Goal: Task Accomplishment & Management: Manage account settings

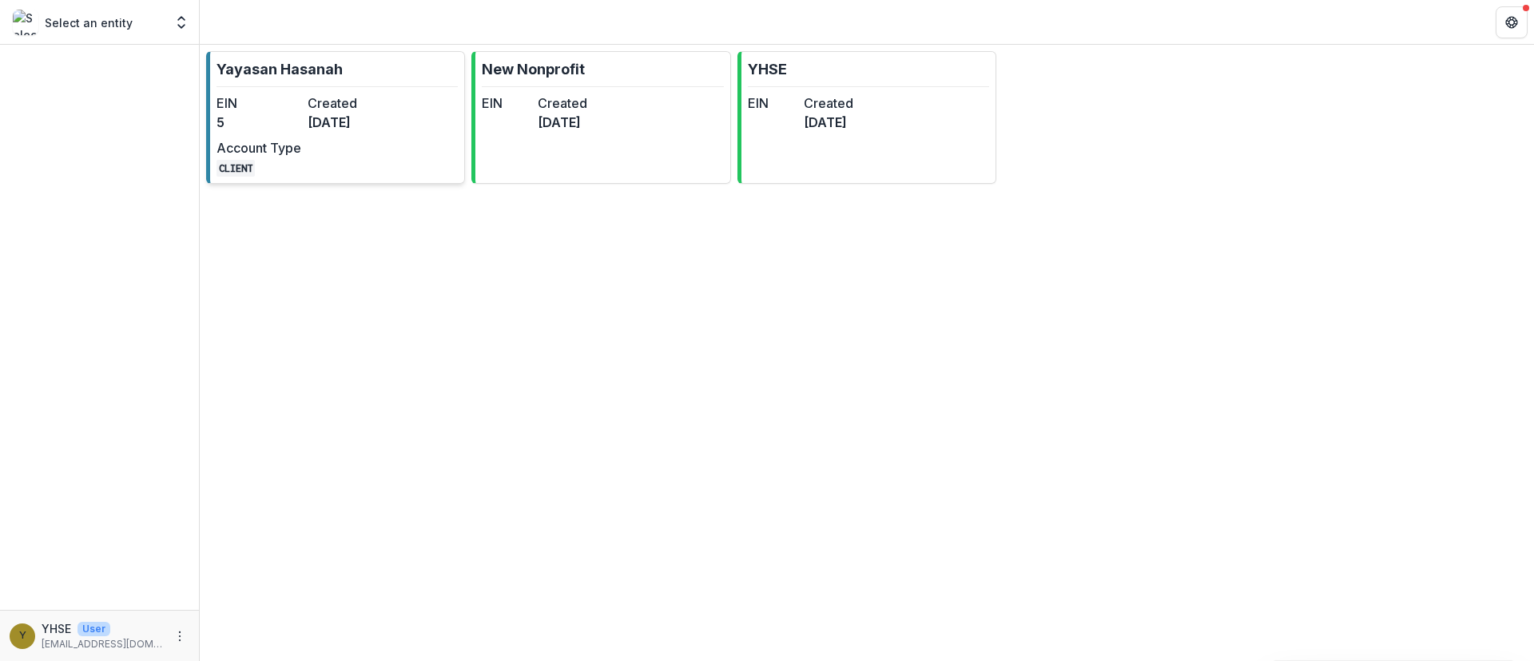
click at [322, 108] on dt "Created" at bounding box center [350, 103] width 85 height 19
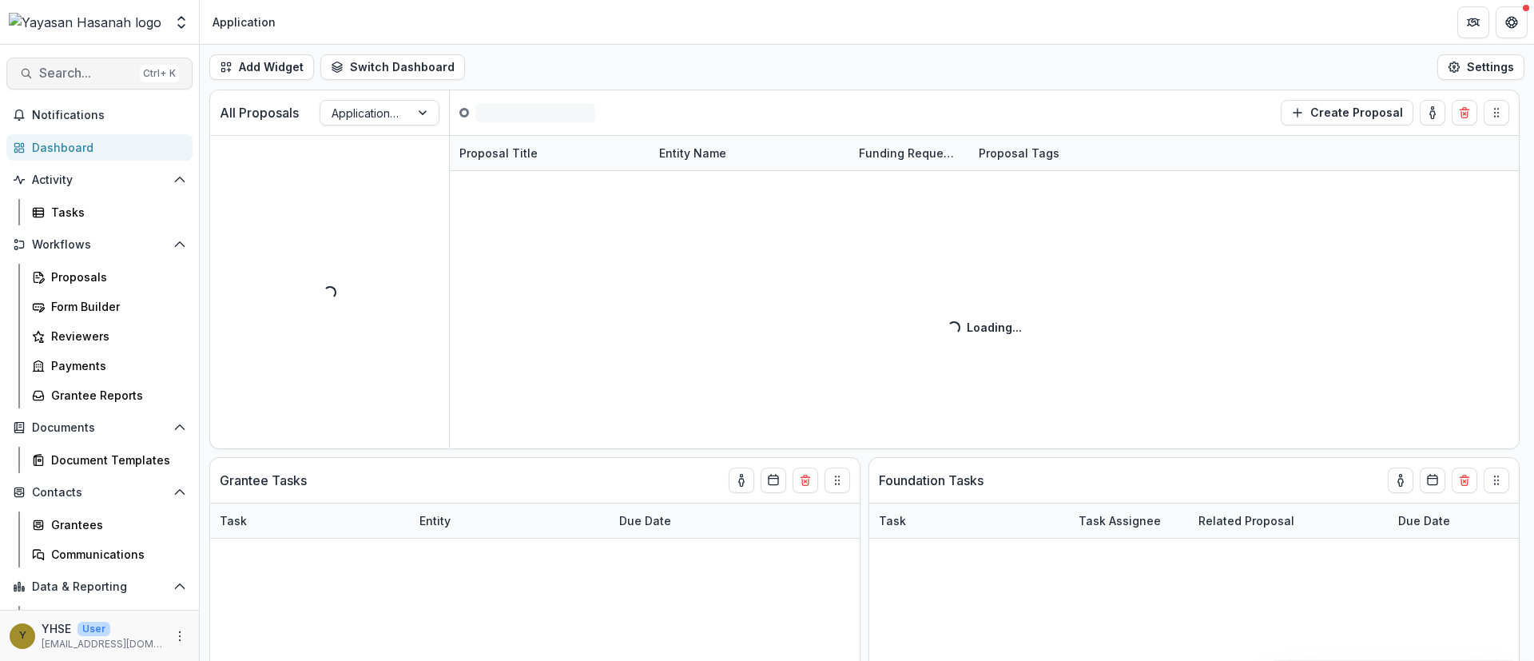
click at [94, 71] on span "Search..." at bounding box center [86, 73] width 94 height 15
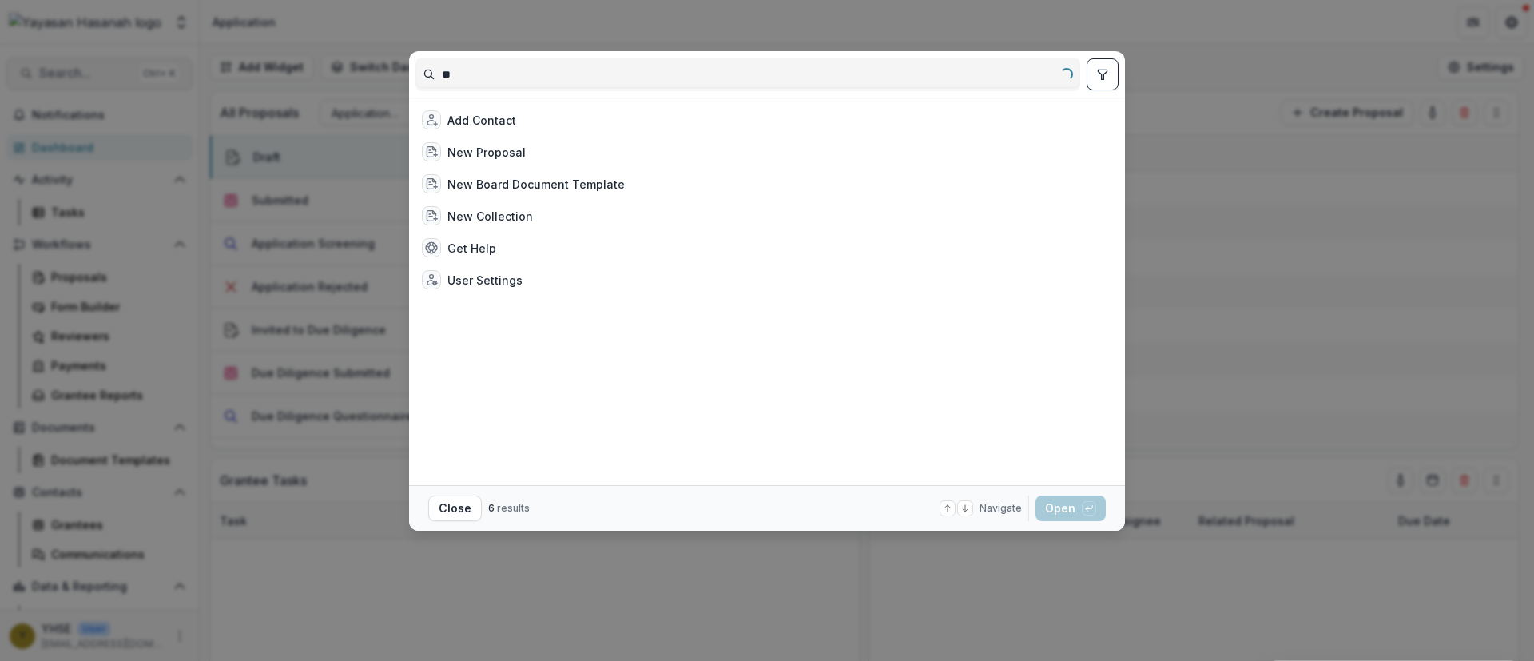
type input "*"
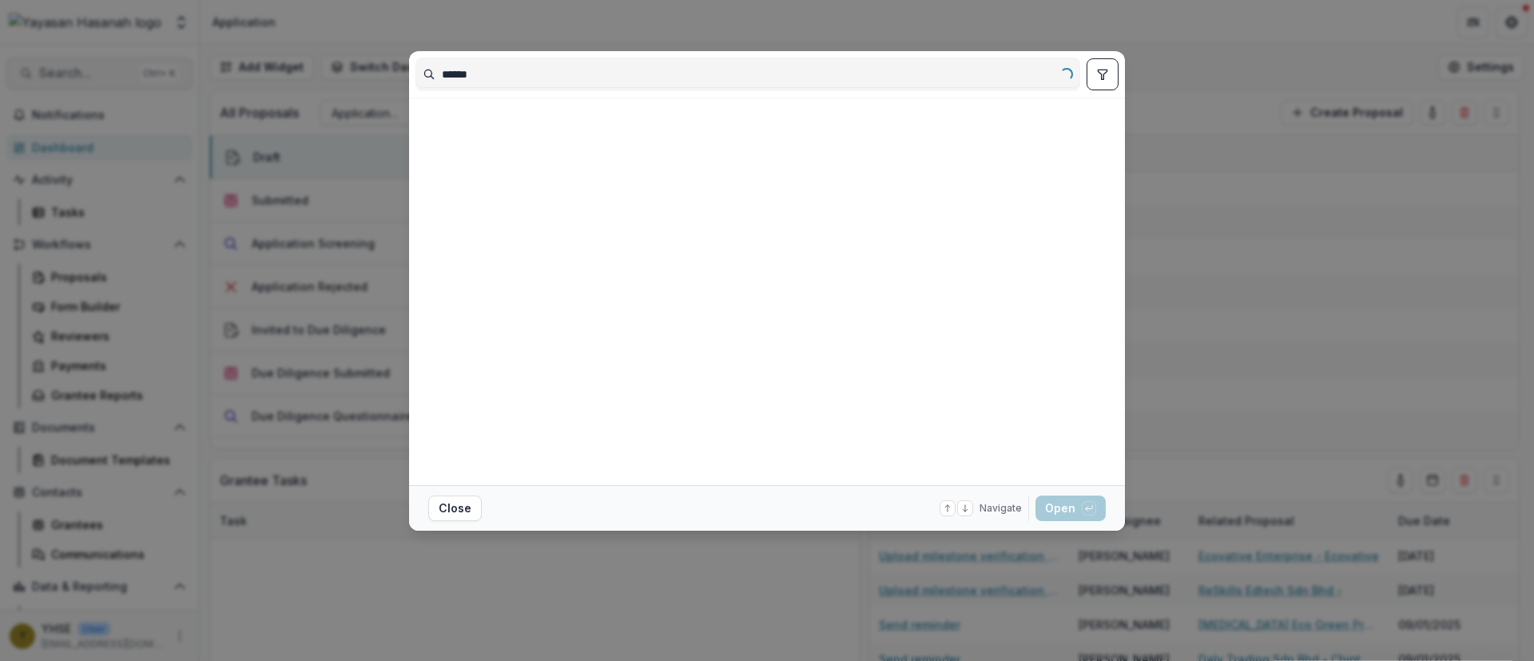
type input "******"
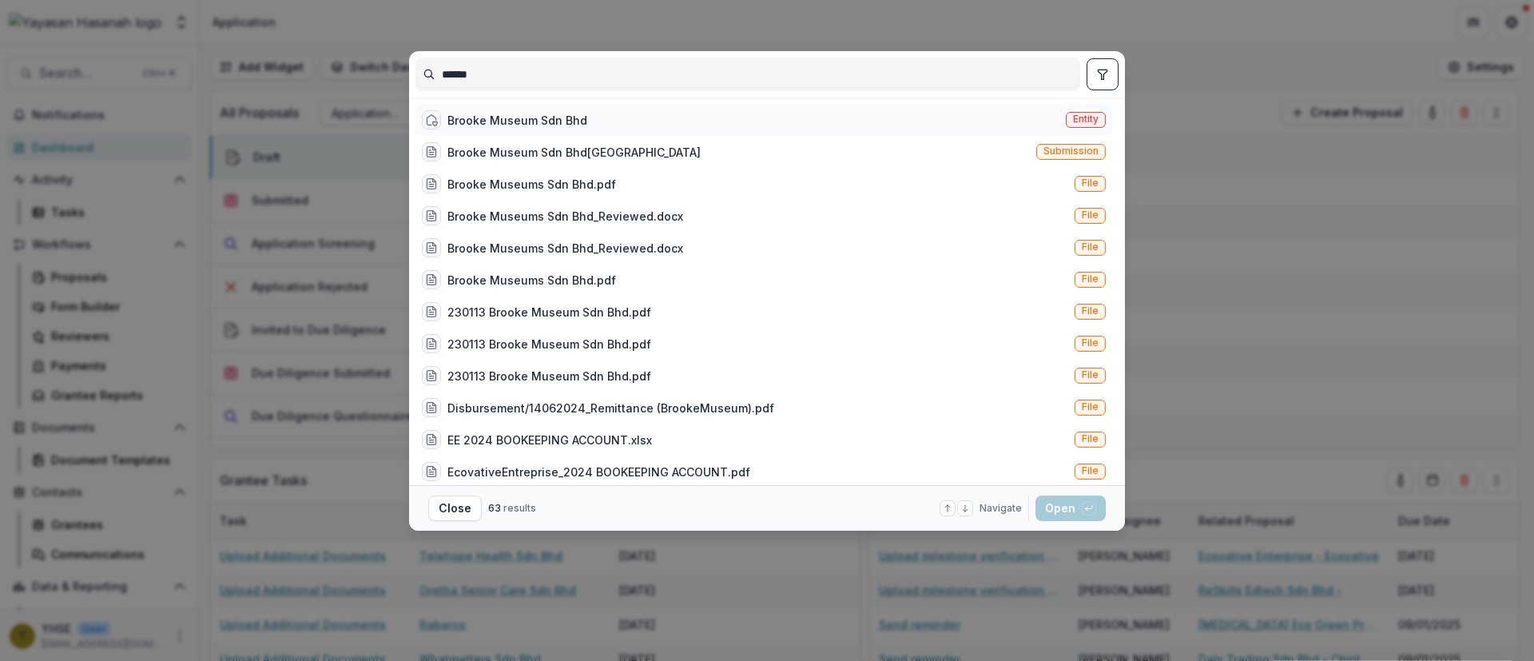
click at [543, 125] on div "Brooke Museum Sdn Bhd" at bounding box center [518, 120] width 140 height 17
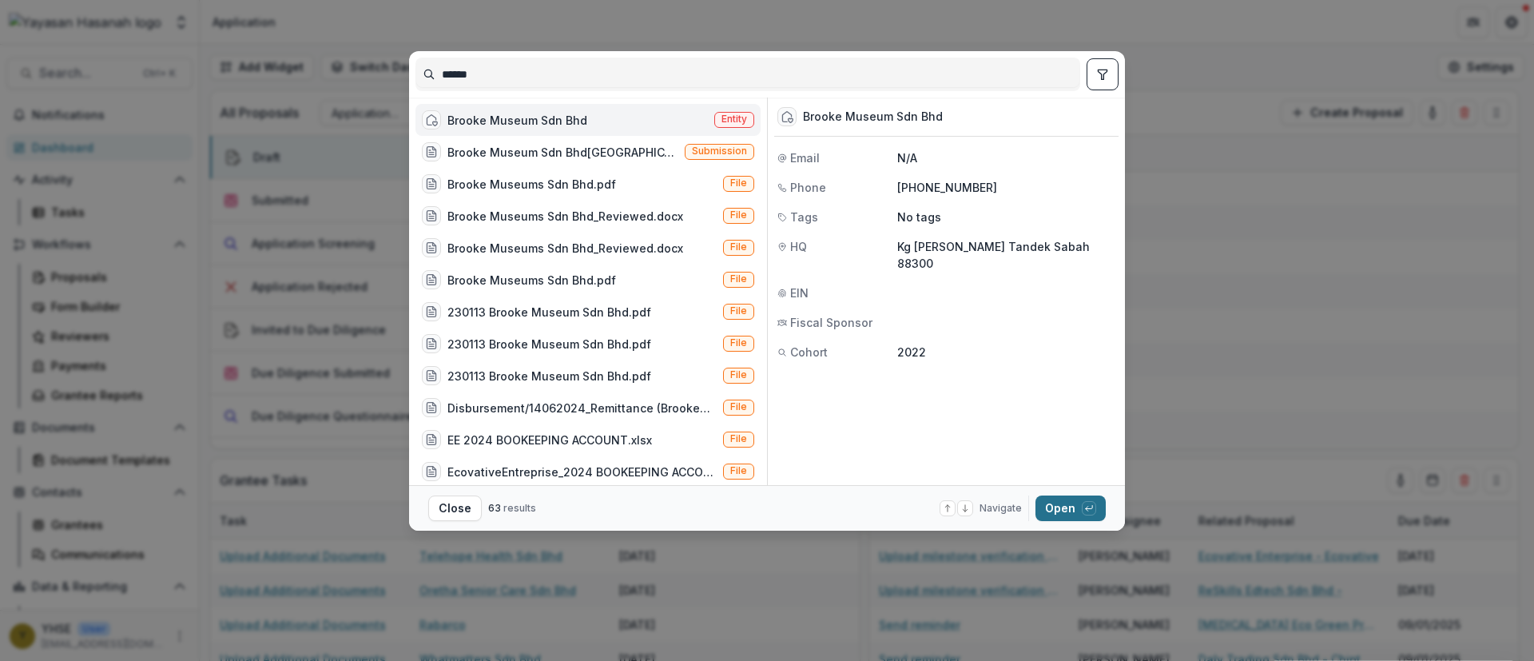
click at [1057, 507] on button "Open with enter key" at bounding box center [1071, 509] width 70 height 26
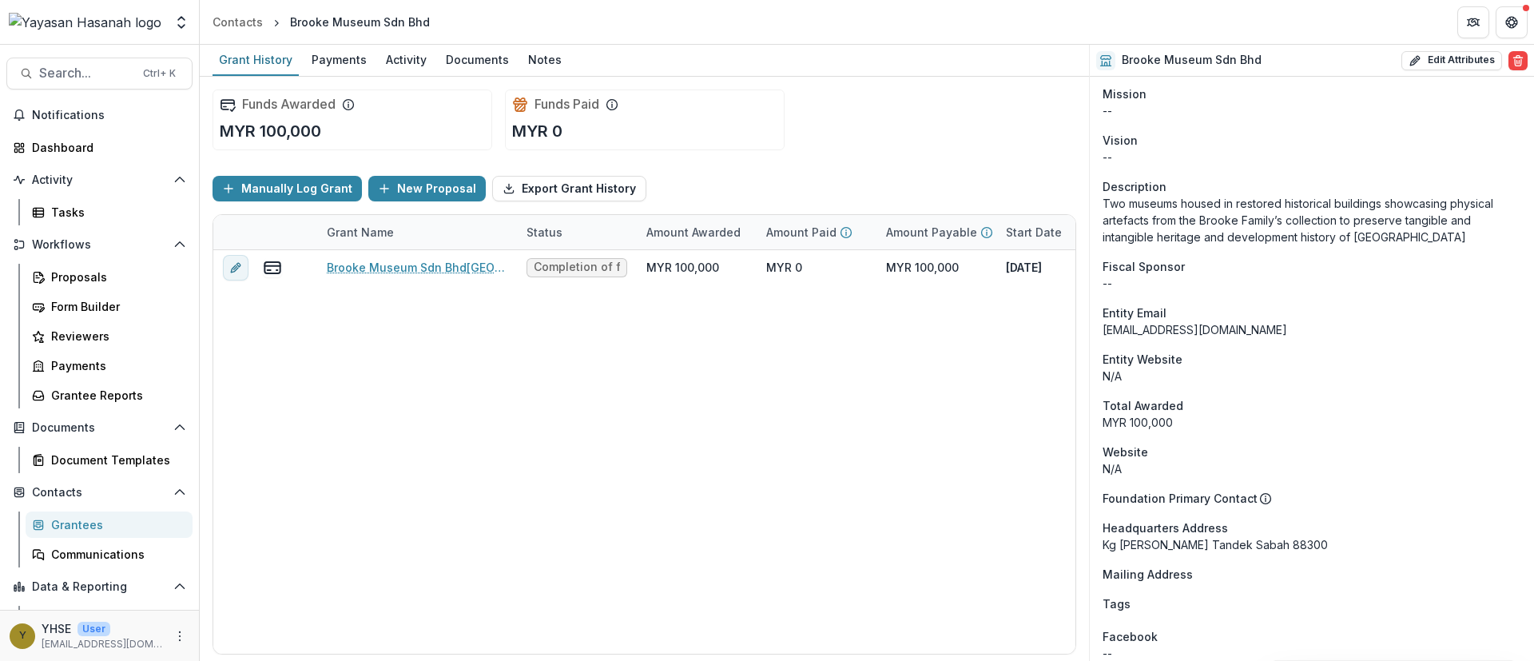
scroll to position [196, 0]
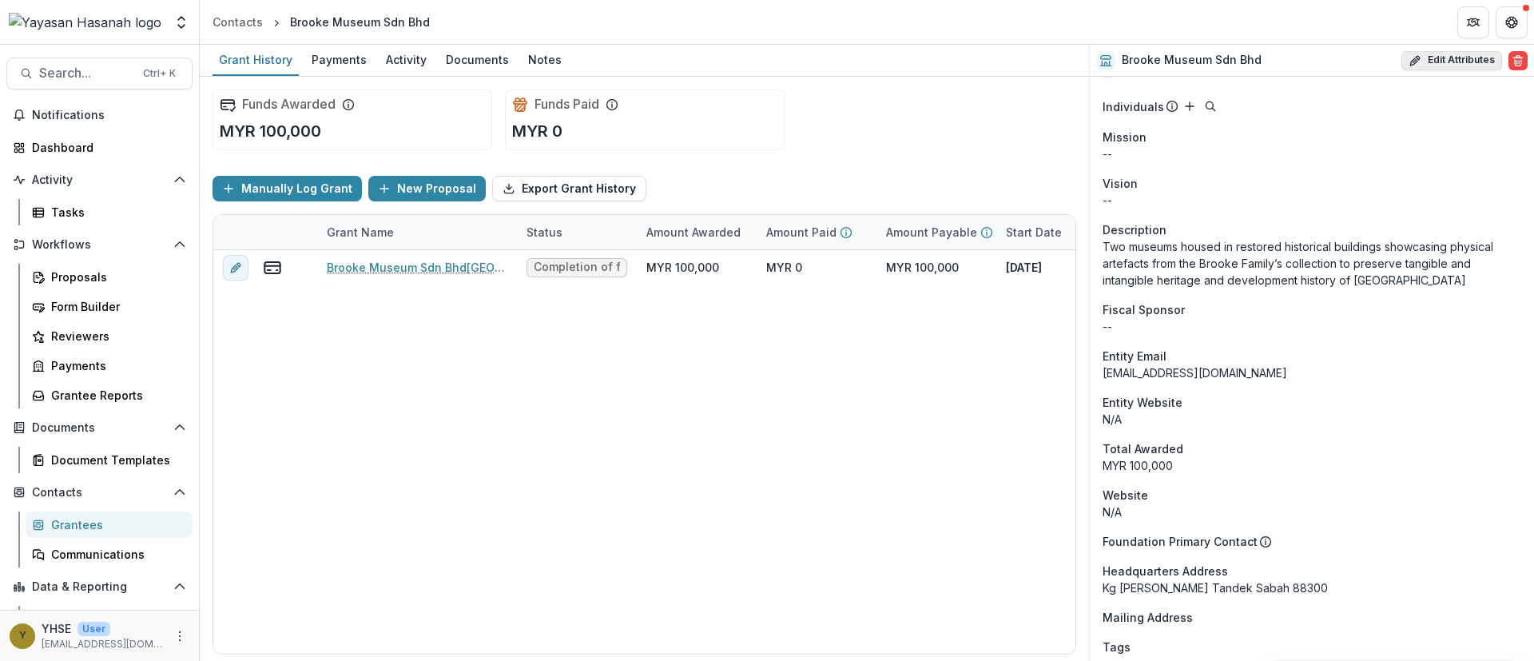
click at [1441, 58] on button "Edit Attributes" at bounding box center [1452, 60] width 101 height 19
select select
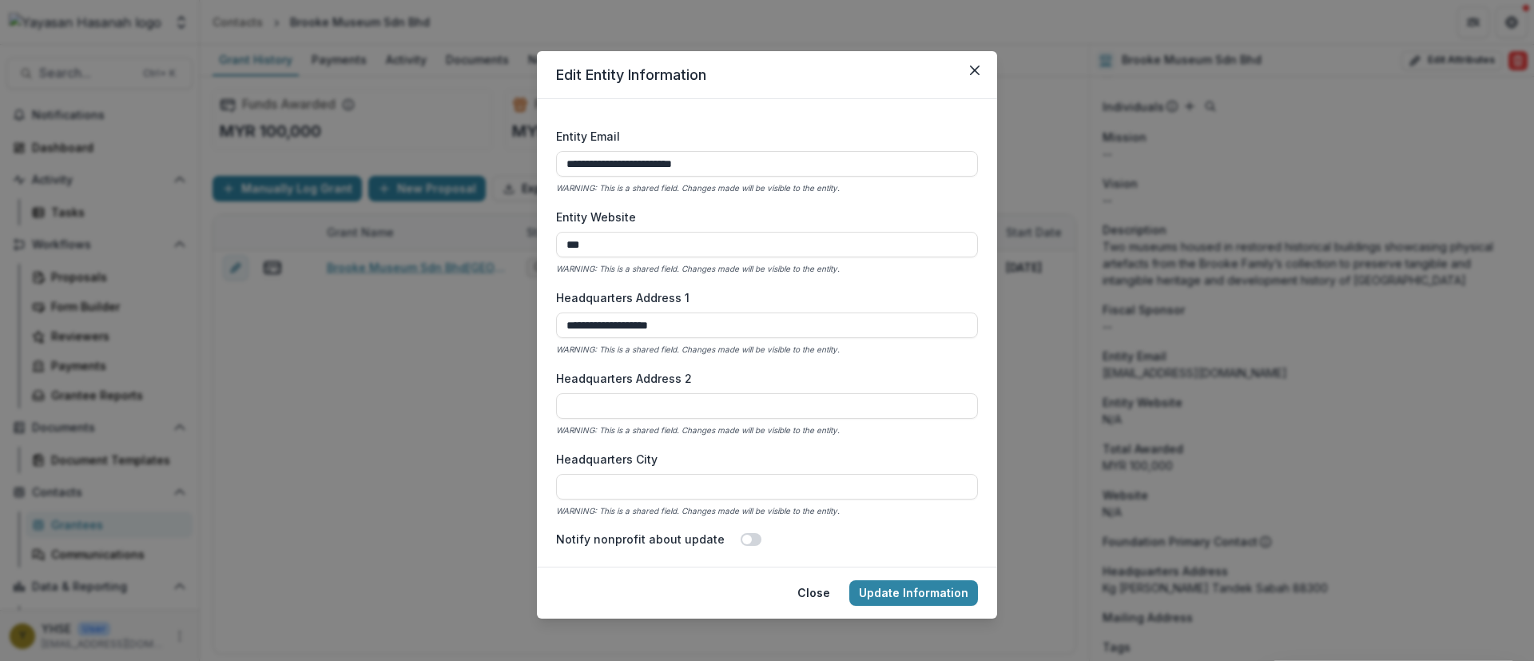
scroll to position [599, 0]
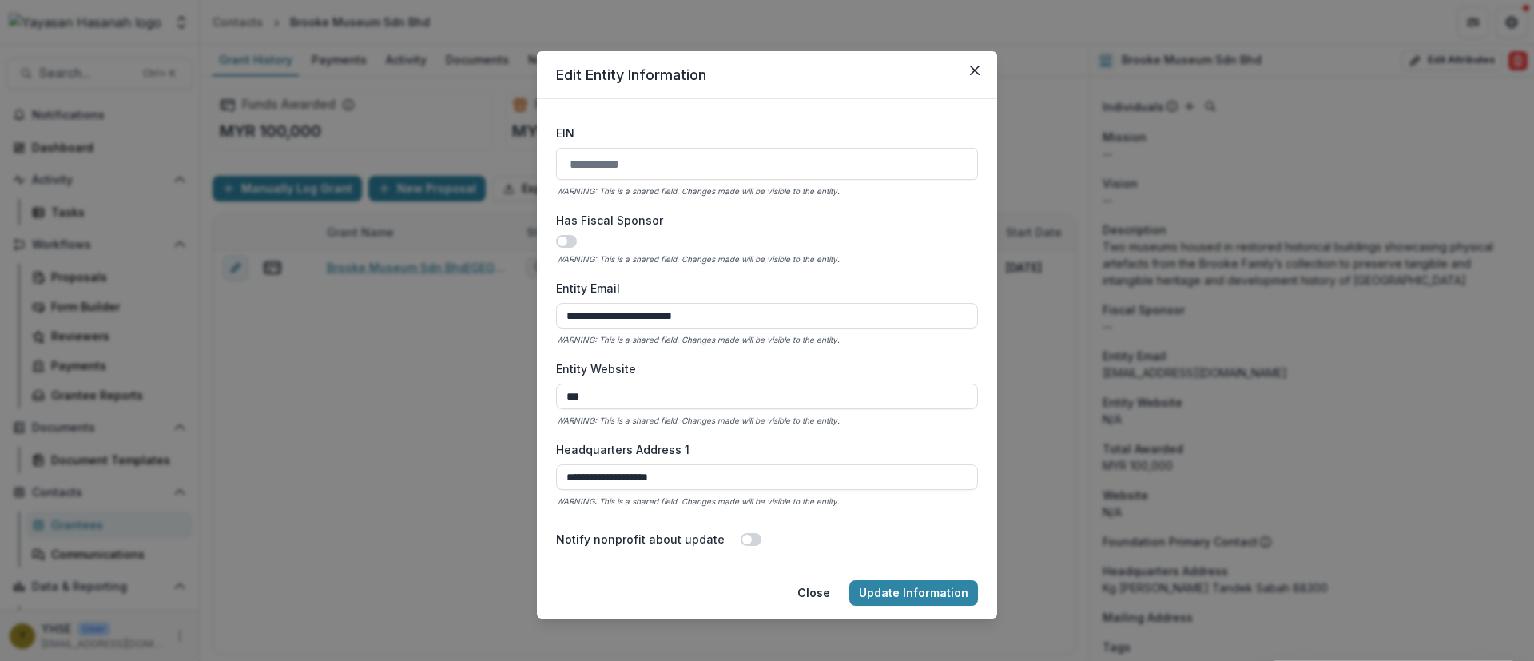
drag, startPoint x: 779, startPoint y: 316, endPoint x: 317, endPoint y: 323, distance: 462.0
click at [317, 323] on div "**********" at bounding box center [767, 330] width 1534 height 661
click at [918, 595] on button "Update Information" at bounding box center [914, 593] width 129 height 26
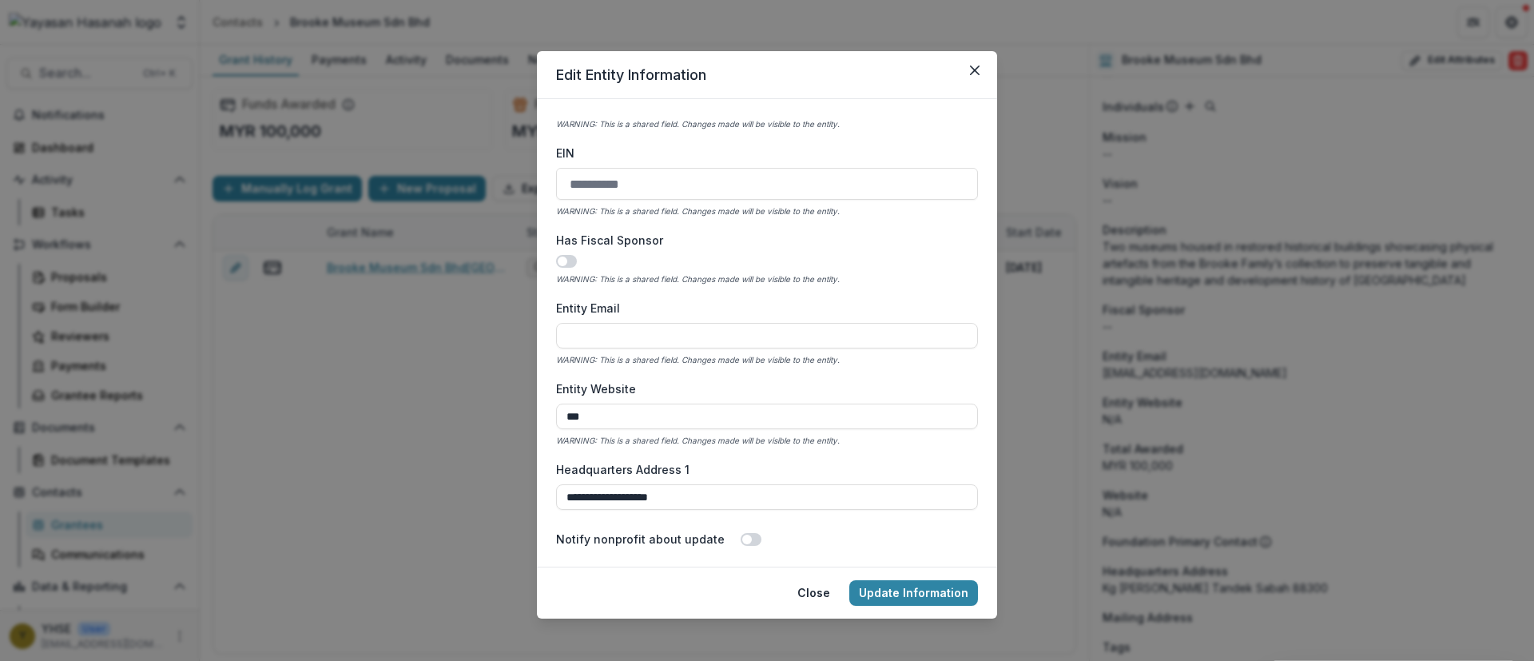
scroll to position [1, 0]
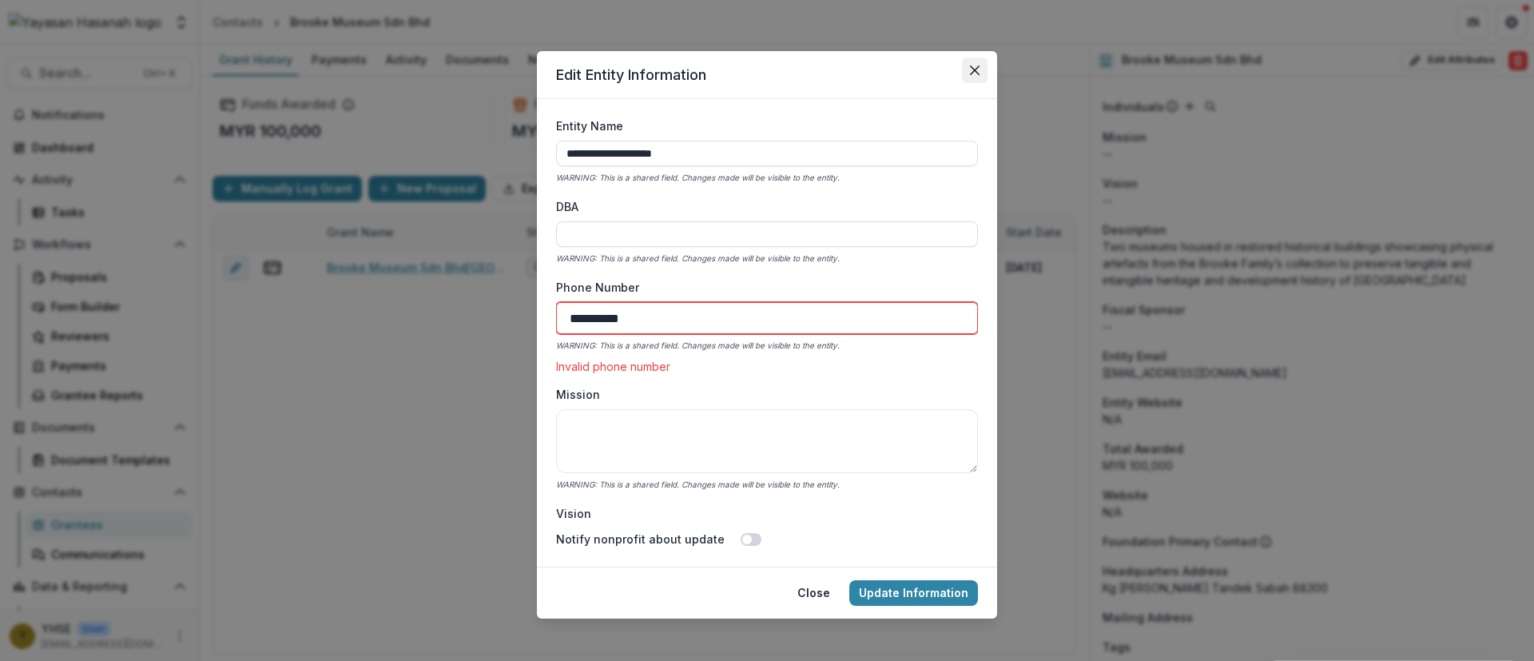
click at [973, 70] on icon "Close" at bounding box center [975, 71] width 10 height 10
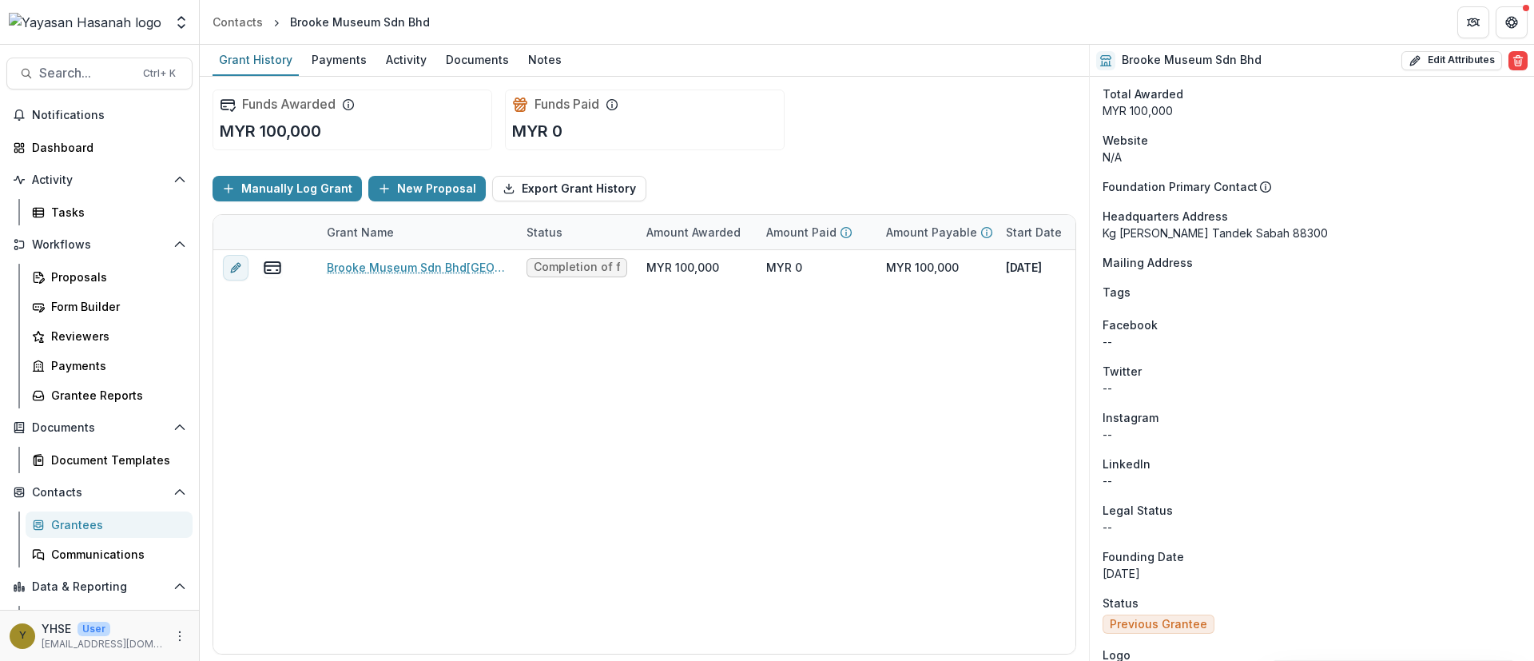
scroll to position [675, 0]
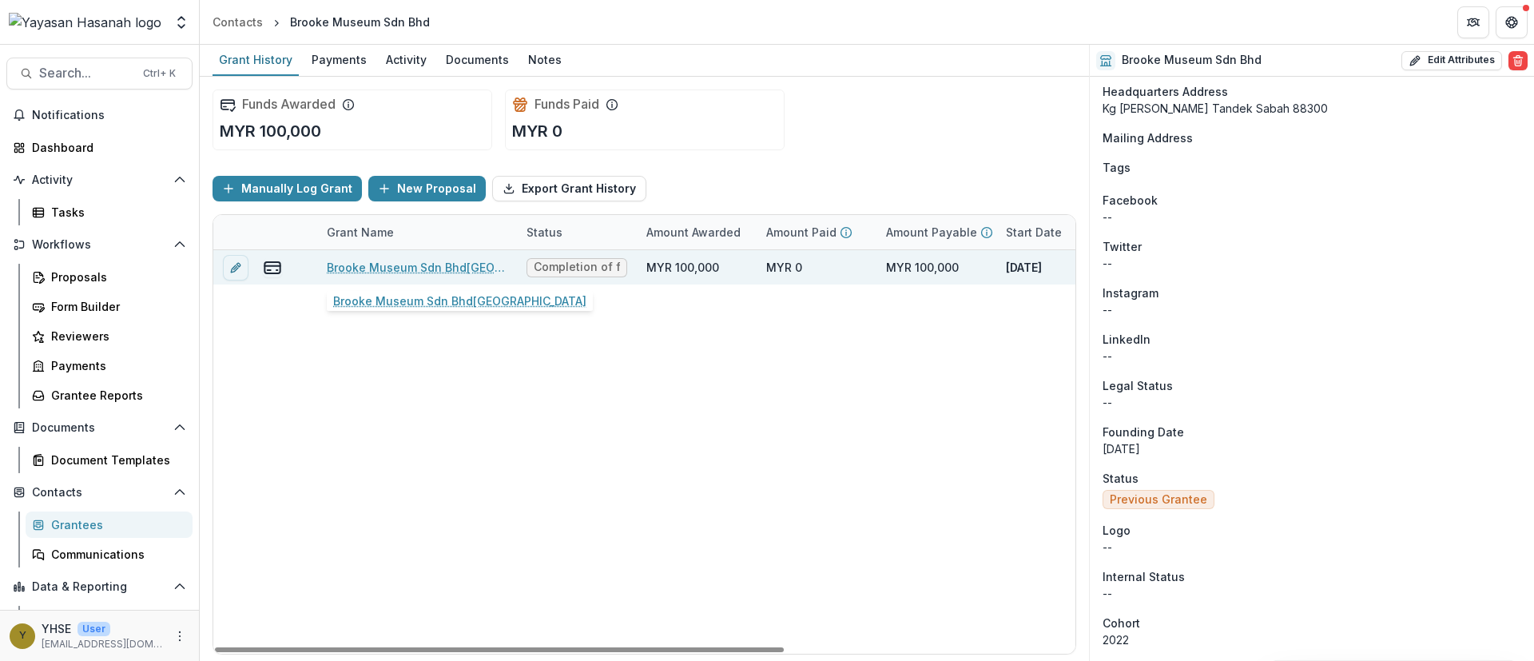
click at [448, 272] on link "Brooke Museum Sdn Bhd[GEOGRAPHIC_DATA]" at bounding box center [417, 267] width 181 height 17
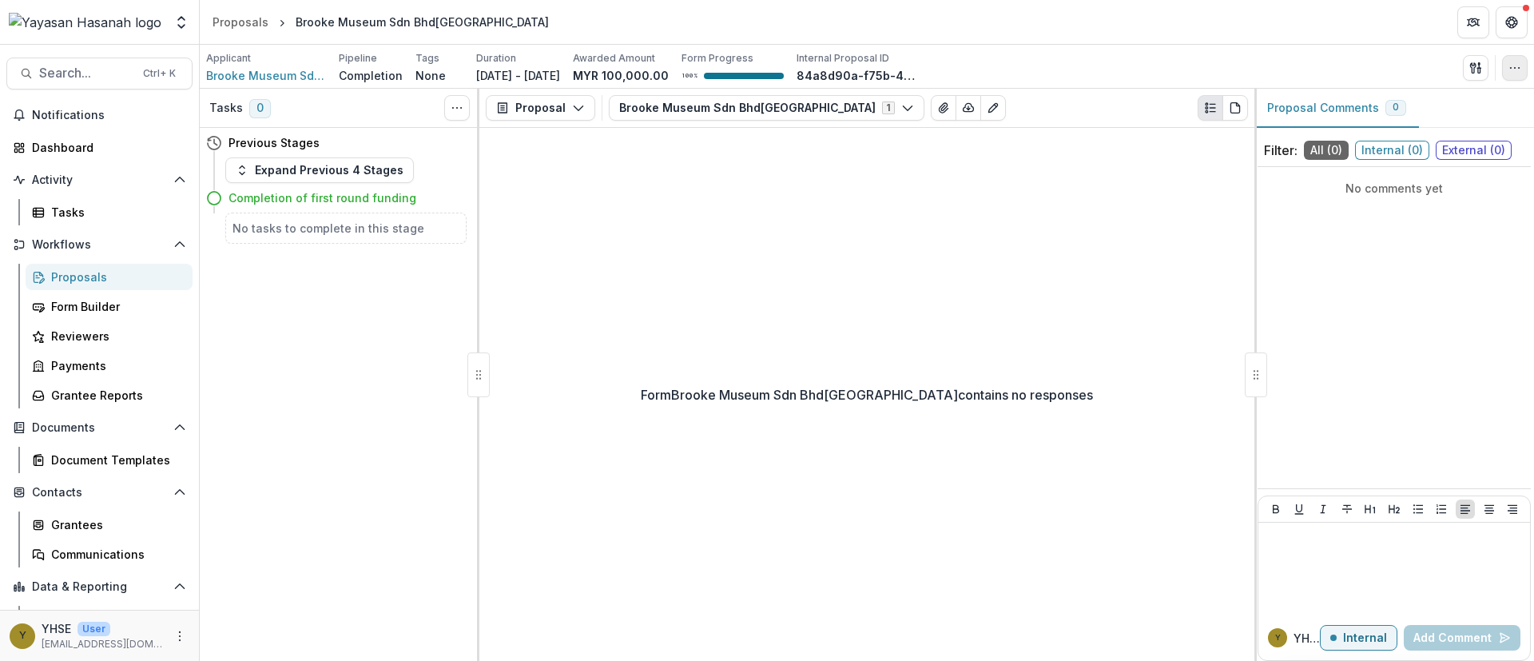
click at [1519, 64] on icon "button" at bounding box center [1515, 68] width 13 height 13
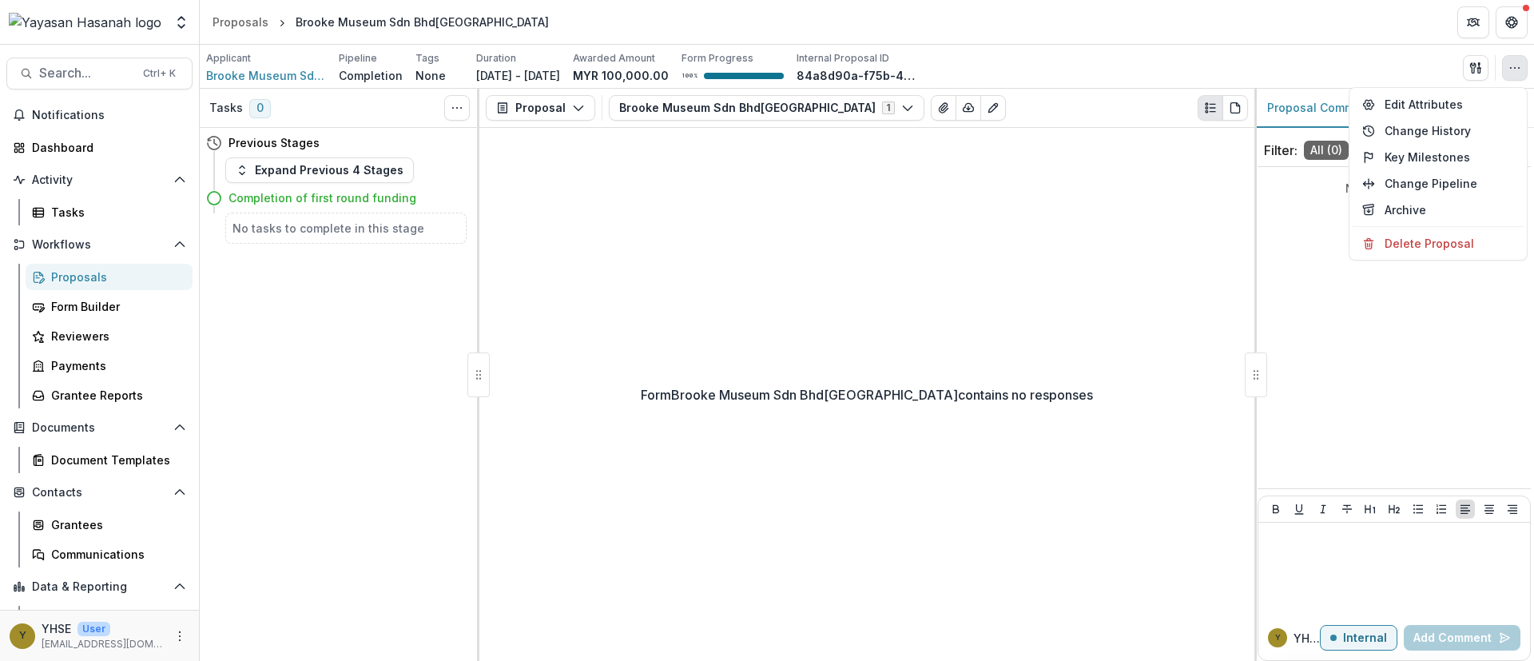
click at [1139, 224] on div "Form Brooke Museum Sdn Bhd[GEOGRAPHIC_DATA] contains no responses" at bounding box center [867, 394] width 775 height 533
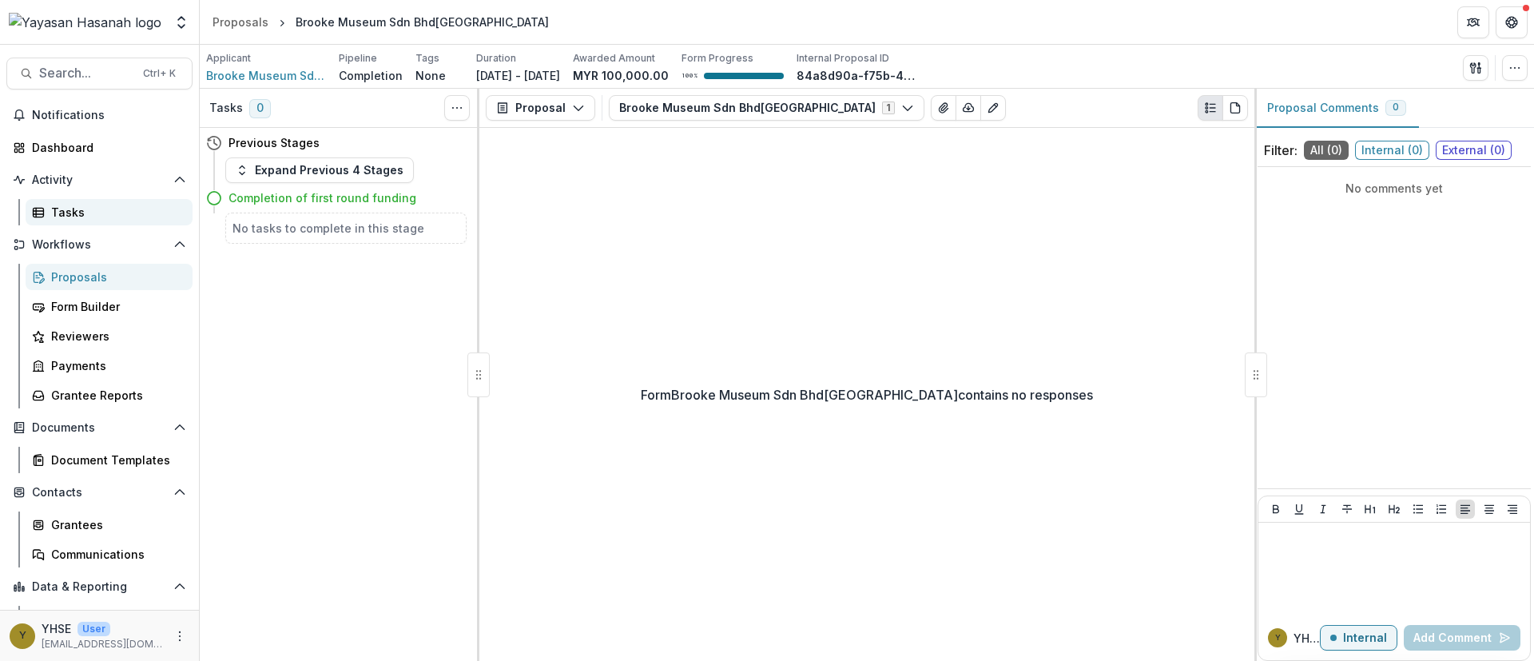
click at [84, 211] on div "Tasks" at bounding box center [115, 212] width 129 height 17
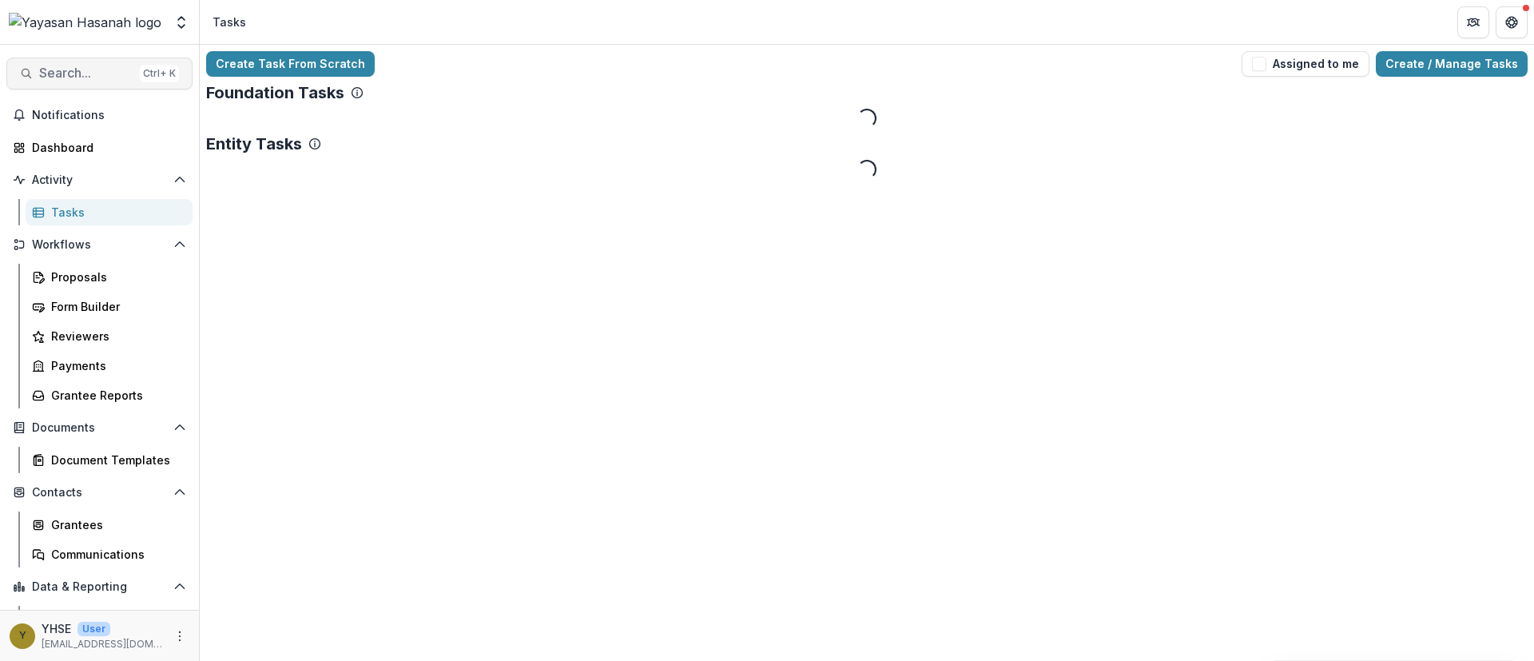
click at [101, 70] on span "Search..." at bounding box center [86, 73] width 94 height 15
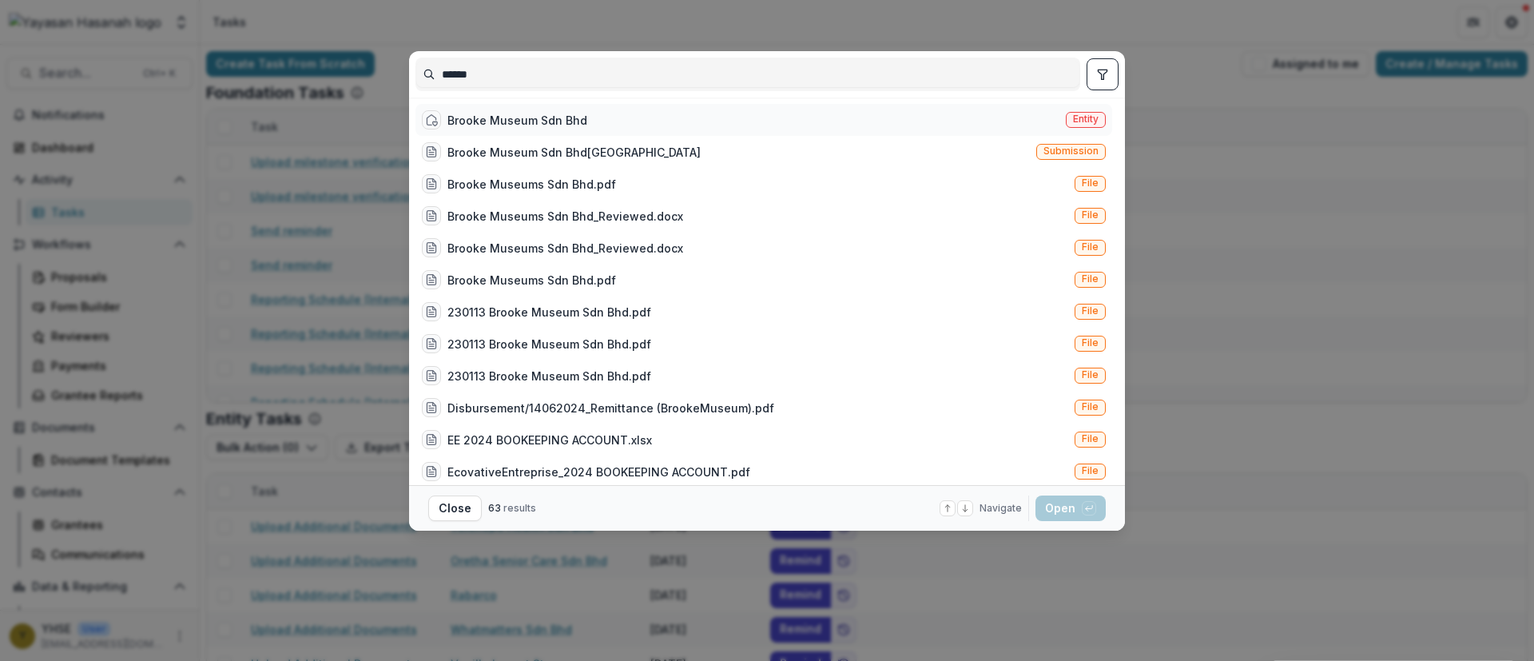
type input "******"
click at [530, 128] on div "Brooke Museum Sdn Bhd" at bounding box center [504, 119] width 165 height 19
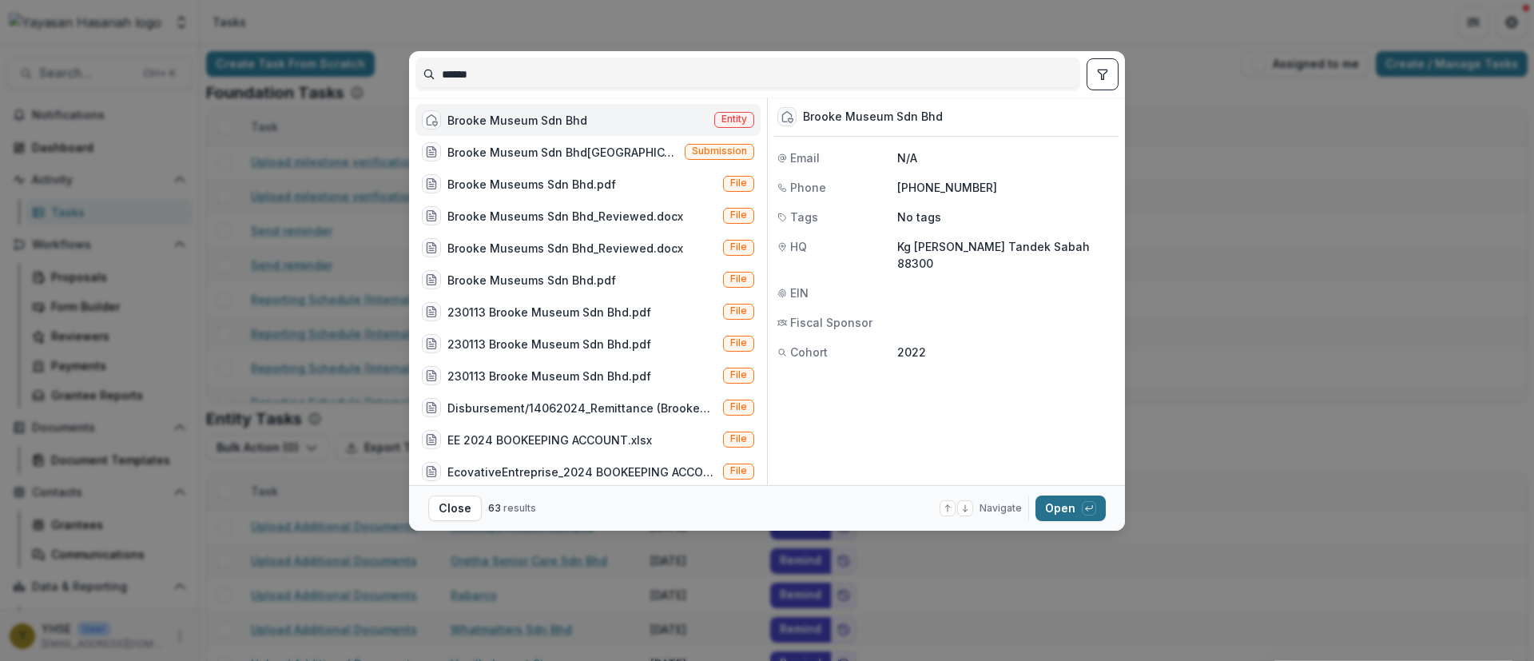
click at [1079, 507] on button "Open with enter key" at bounding box center [1071, 509] width 70 height 26
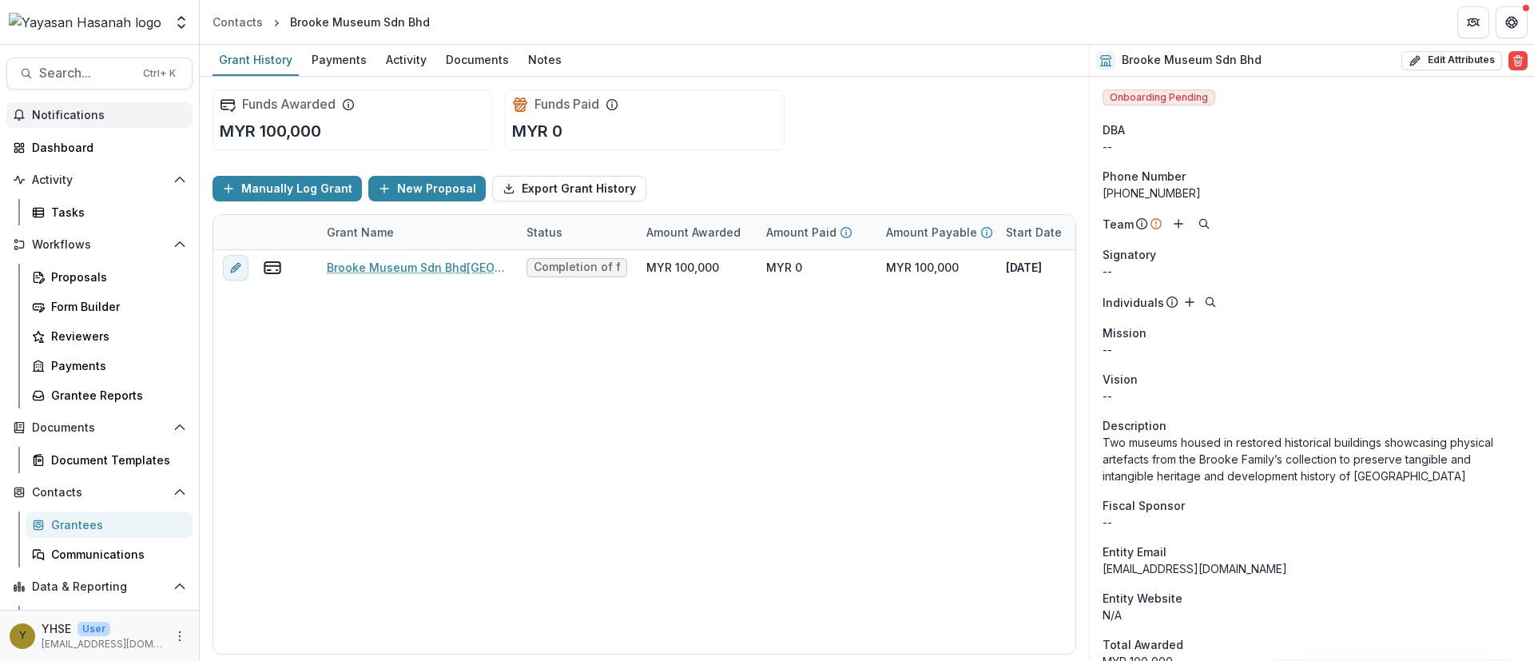
click at [70, 121] on button "Notifications" at bounding box center [99, 115] width 186 height 26
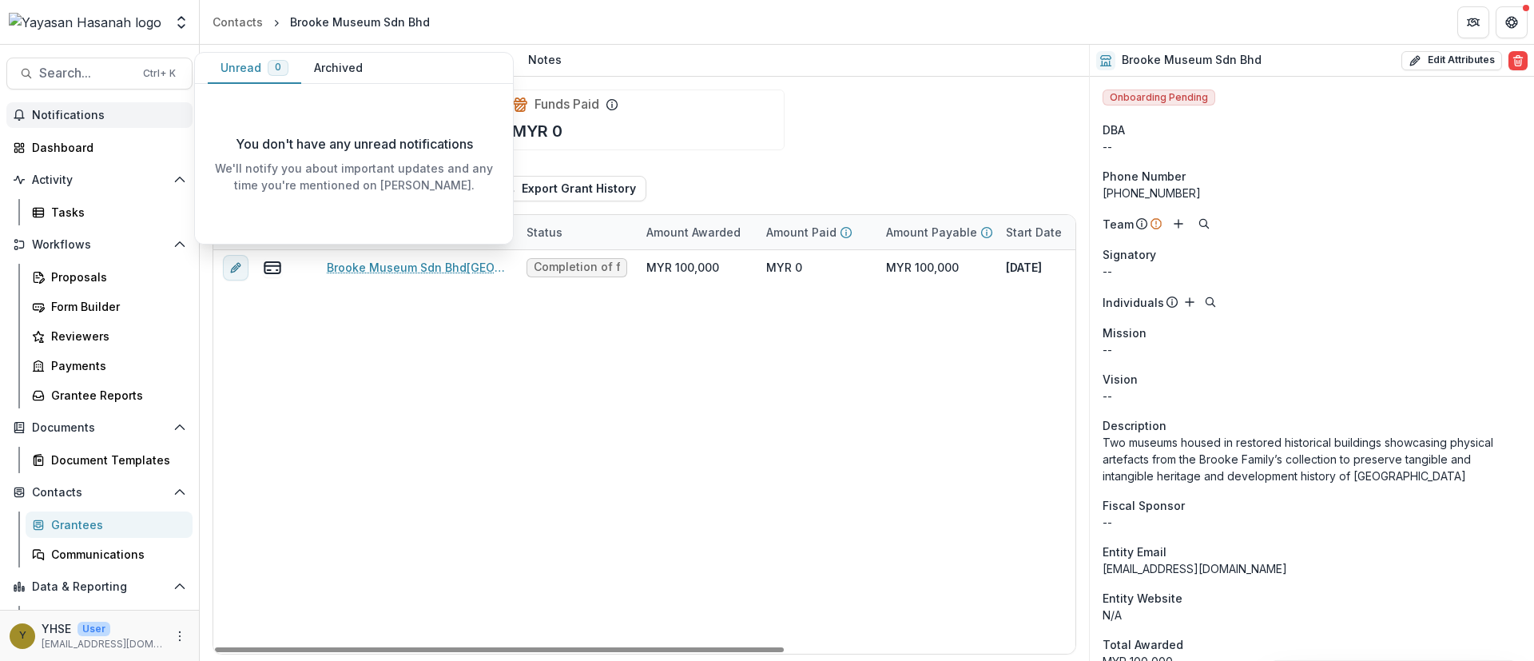
scroll to position [82, 0]
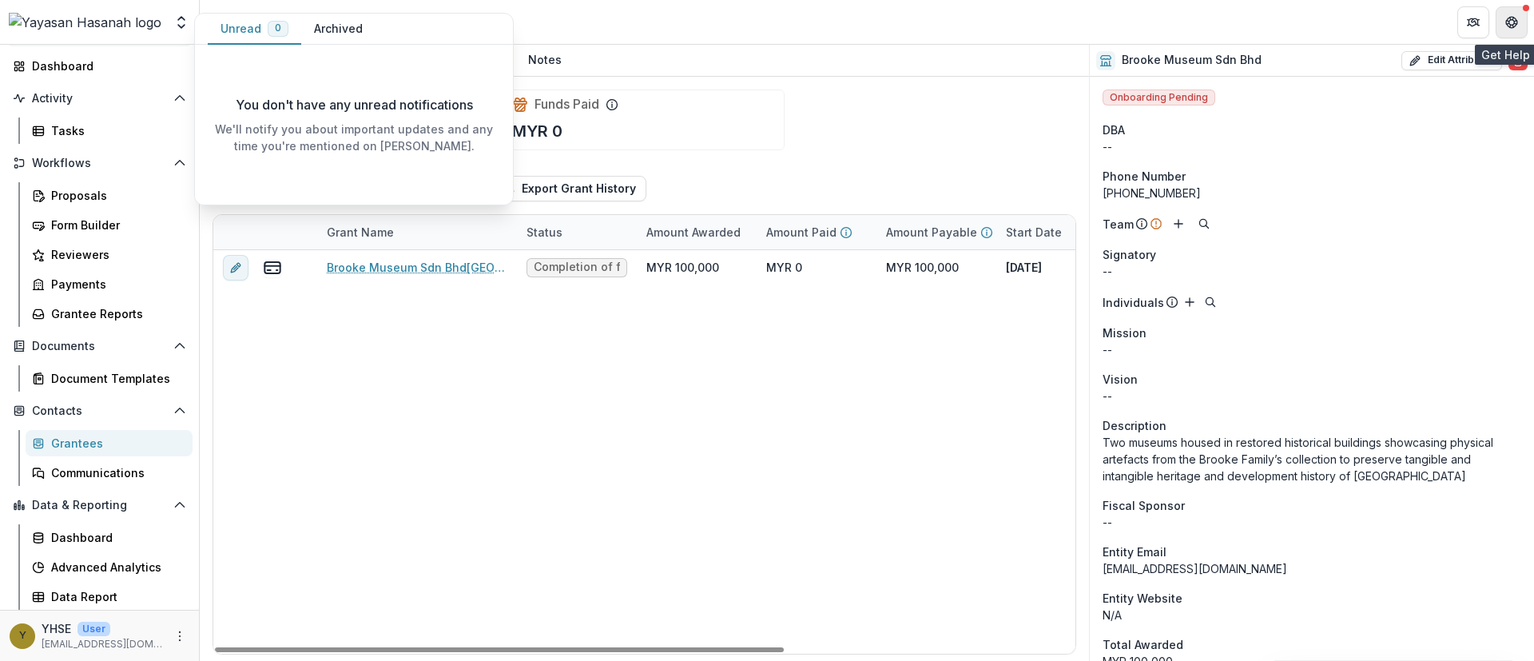
click at [1515, 23] on icon "Get Help" at bounding box center [1515, 22] width 3 height 4
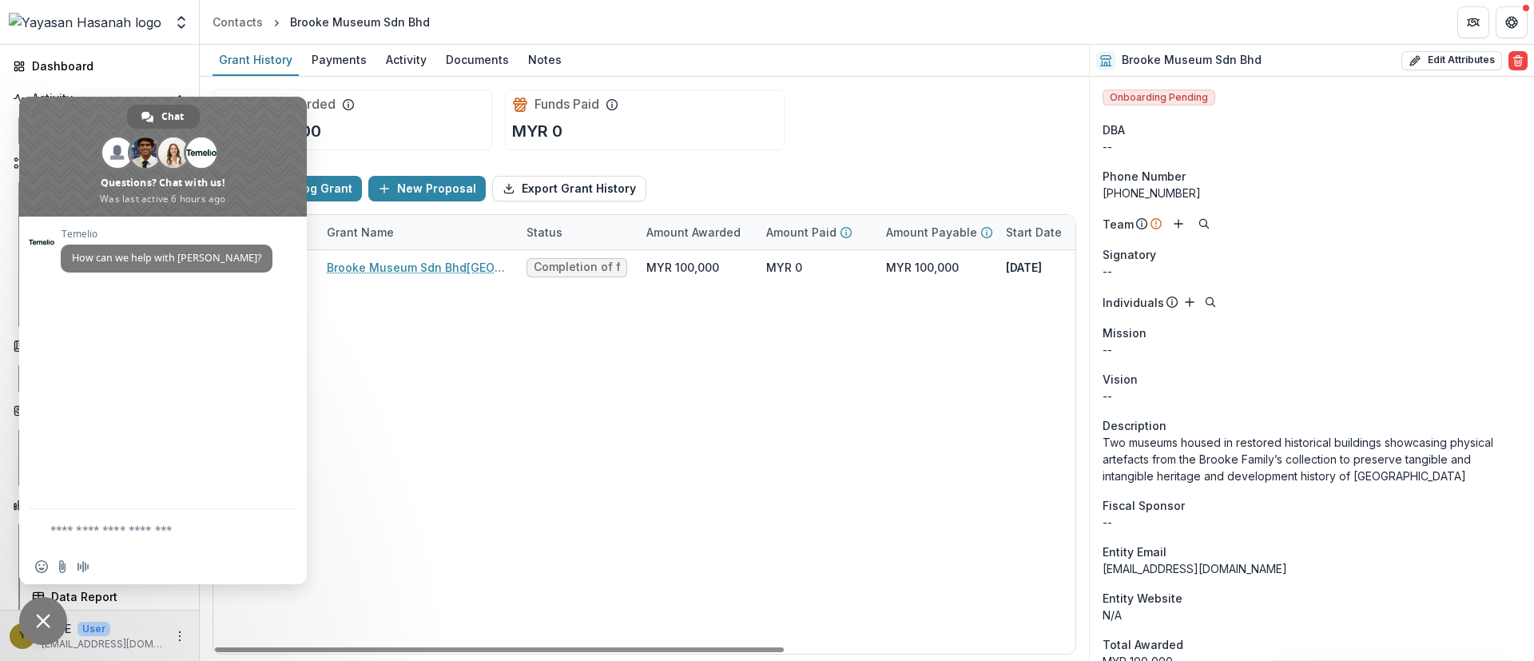
click at [521, 472] on div "Brooke Museum Sdn Bhd​ - [GEOGRAPHIC_DATA] Completion of first round funding MY…" at bounding box center [864, 452] width 1303 height 404
click at [902, 23] on header "Contacts Brooke Museum Sdn Bhd" at bounding box center [867, 22] width 1335 height 44
click at [82, 17] on img at bounding box center [85, 22] width 153 height 19
click at [171, 20] on button "Open entity switcher" at bounding box center [181, 22] width 22 height 32
click at [30, 629] on span "Close chat" at bounding box center [43, 621] width 48 height 48
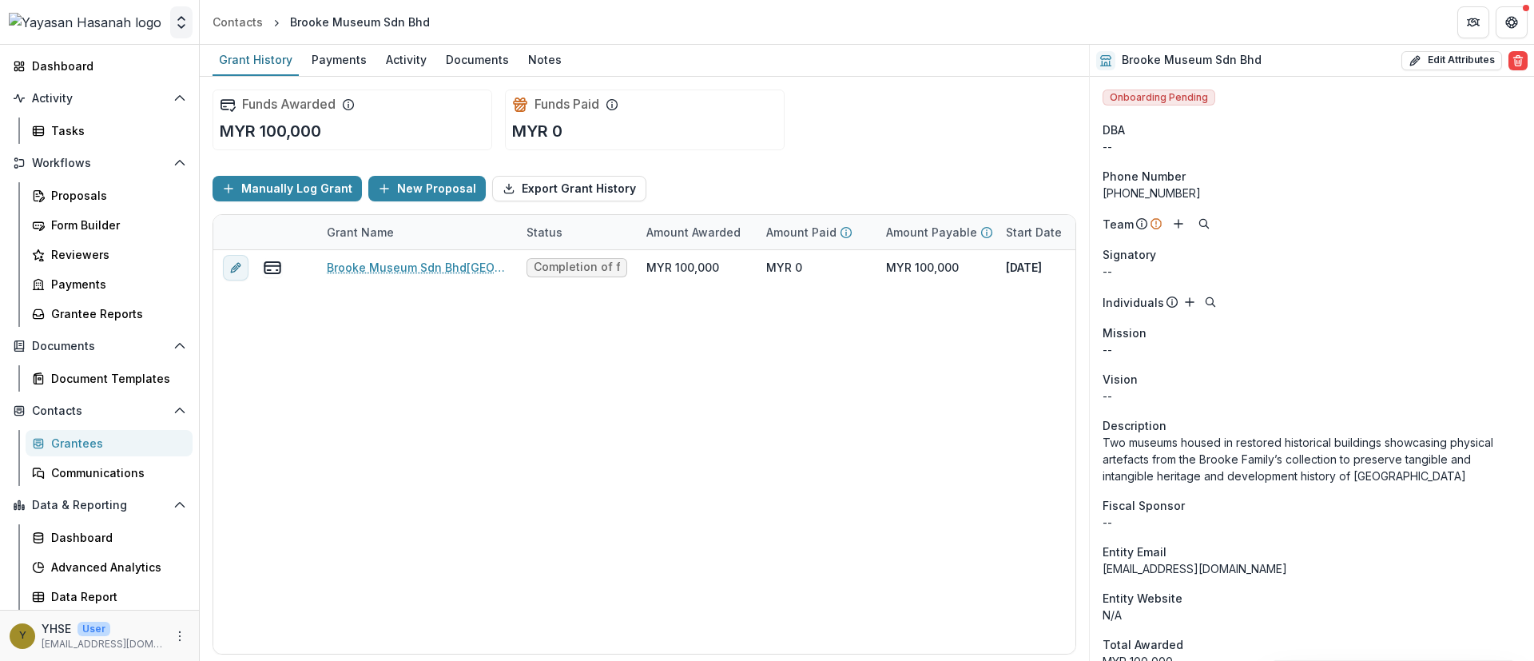
click at [185, 25] on polyline "Open entity switcher" at bounding box center [181, 26] width 6 height 3
click at [1435, 70] on div "Brooke Museum Sdn Bhd Edit Attributes Are you sure? This action will permanentl…" at bounding box center [1312, 61] width 444 height 32
click at [1439, 57] on button "Edit Attributes" at bounding box center [1452, 60] width 101 height 19
select select
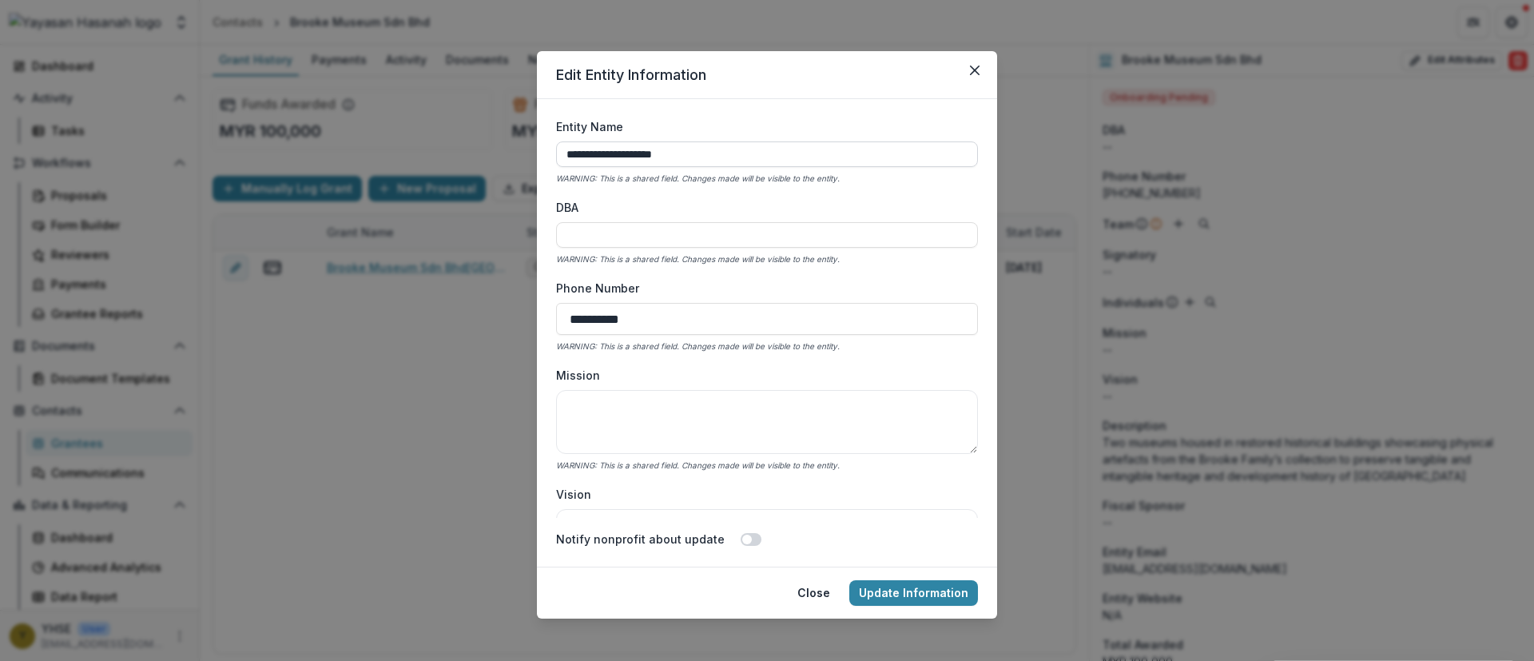
click at [650, 155] on input "**********" at bounding box center [767, 154] width 422 height 26
type input "**********"
click at [916, 593] on button "Update Information" at bounding box center [914, 593] width 129 height 26
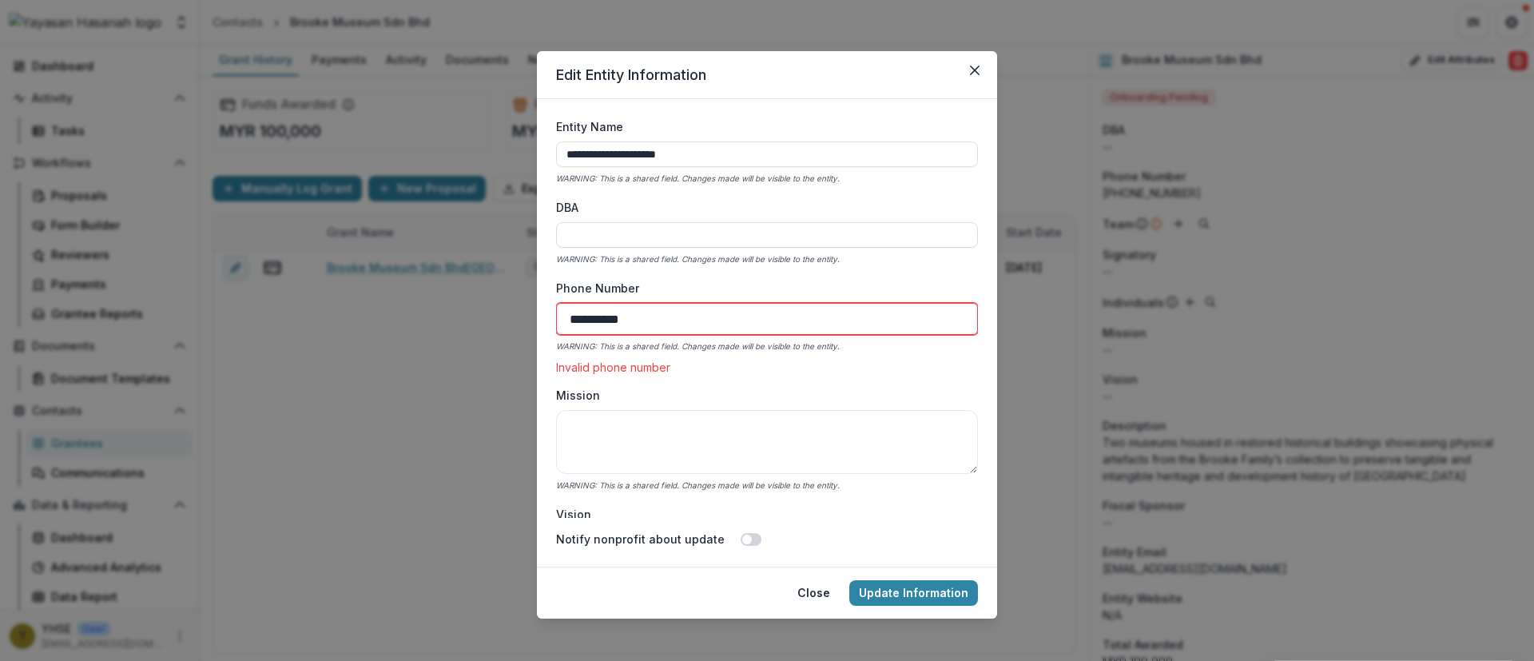
drag, startPoint x: 705, startPoint y: 311, endPoint x: 452, endPoint y: 326, distance: 253.0
click at [452, 326] on div "**********" at bounding box center [767, 330] width 1534 height 661
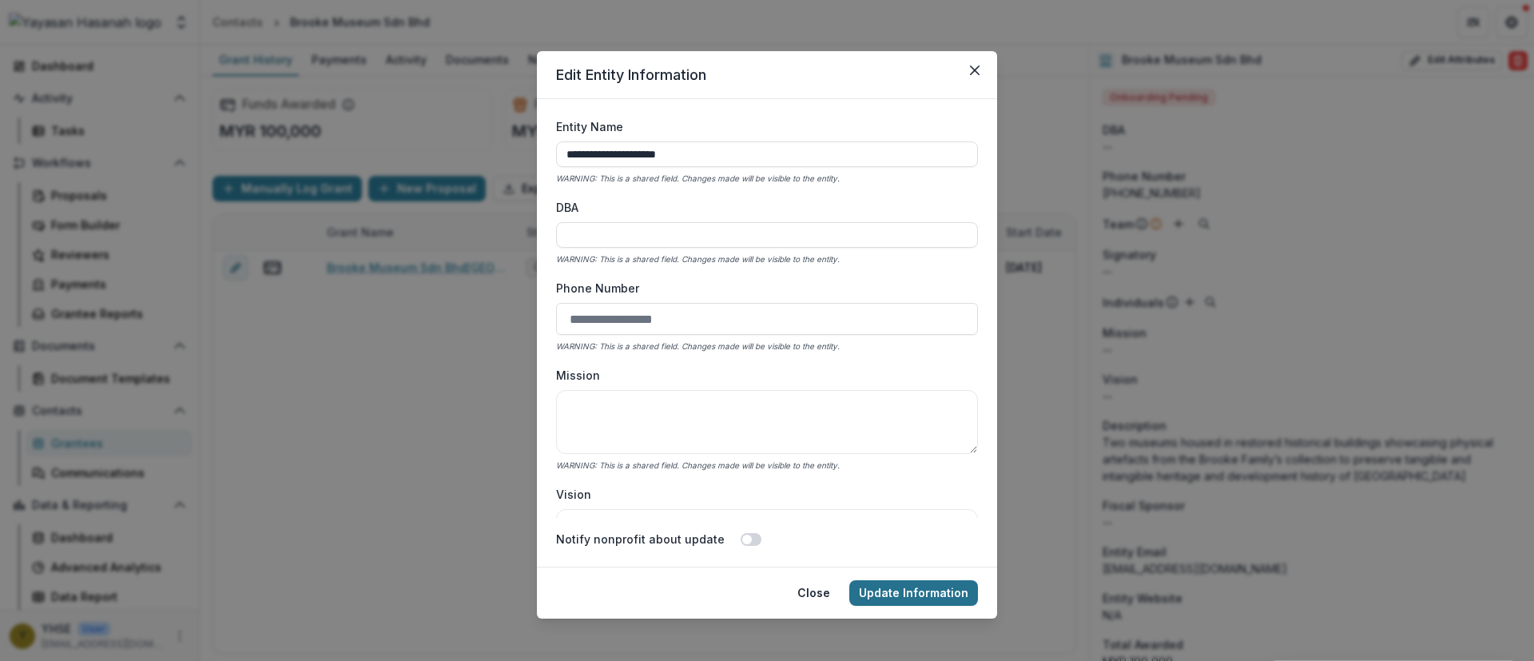
click at [910, 594] on button "Update Information" at bounding box center [914, 593] width 129 height 26
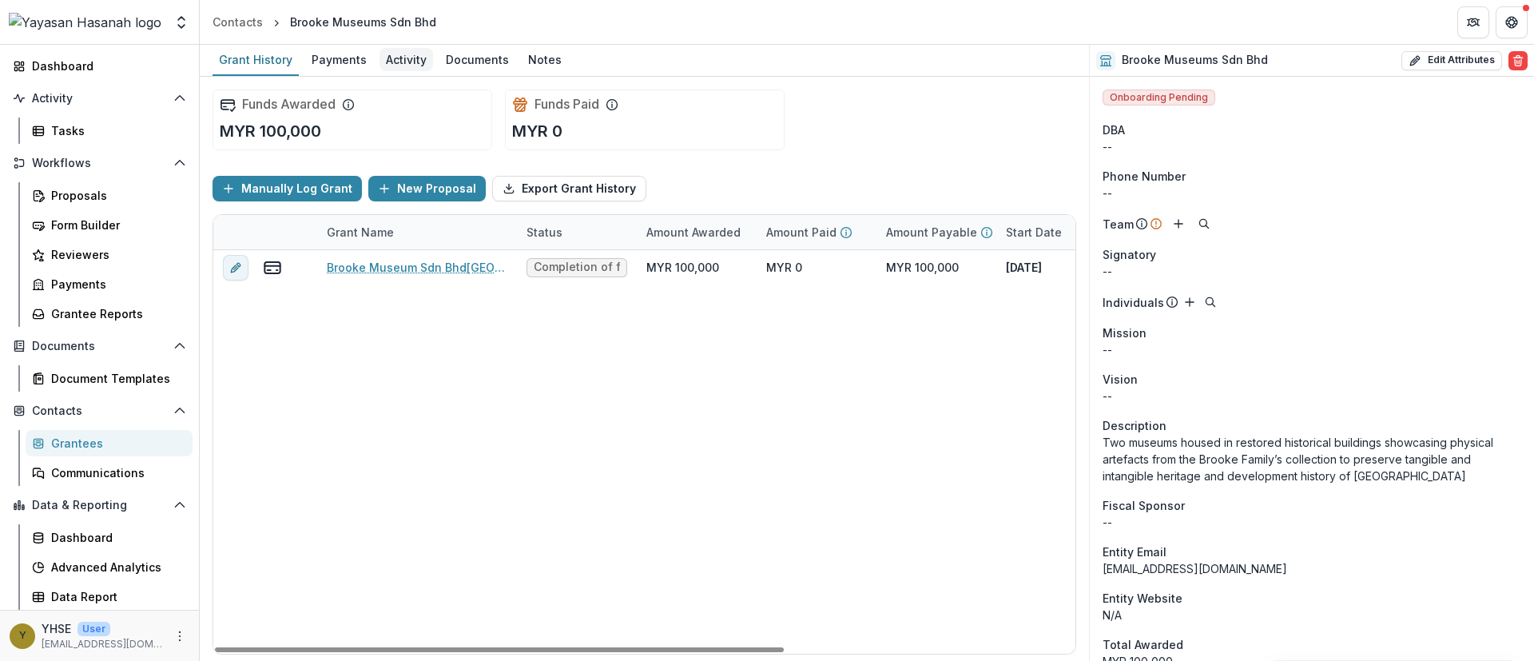
click at [412, 59] on div "Activity" at bounding box center [407, 59] width 54 height 23
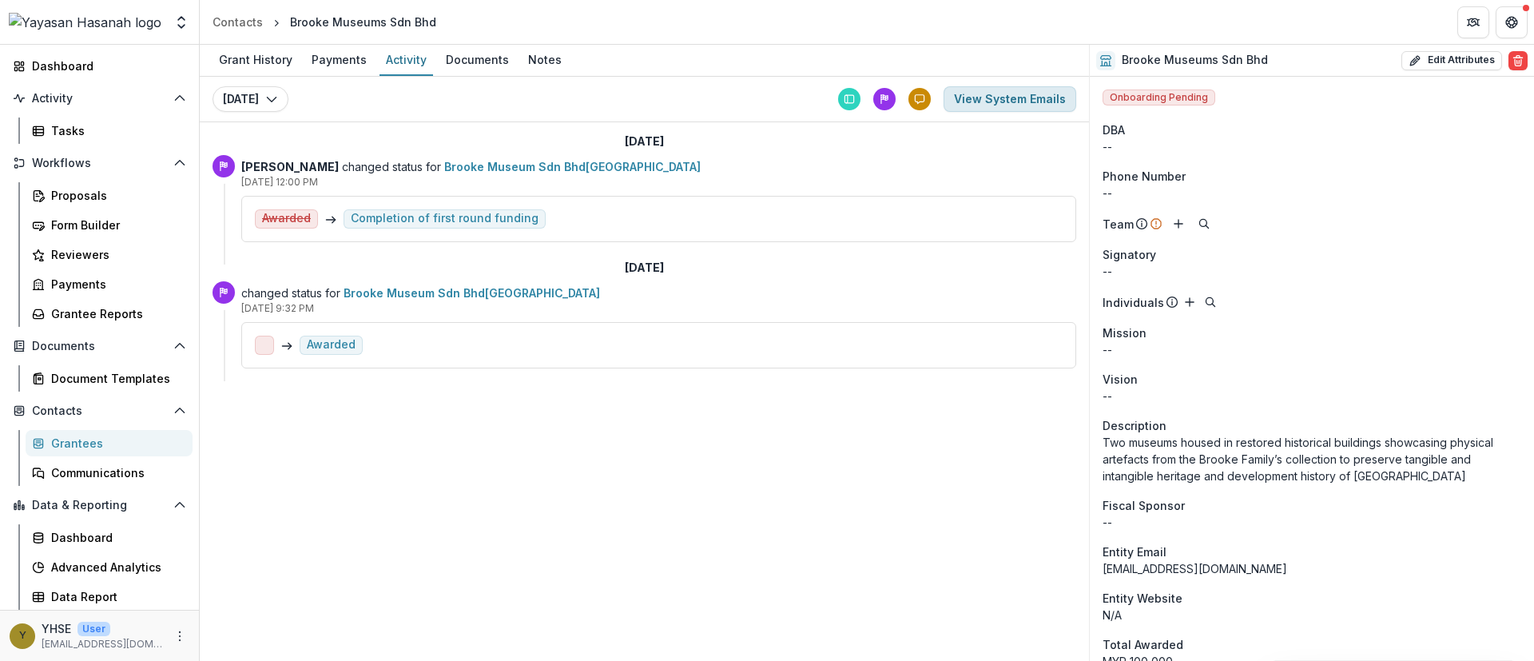
click at [1012, 98] on button "View System Emails" at bounding box center [1010, 99] width 133 height 26
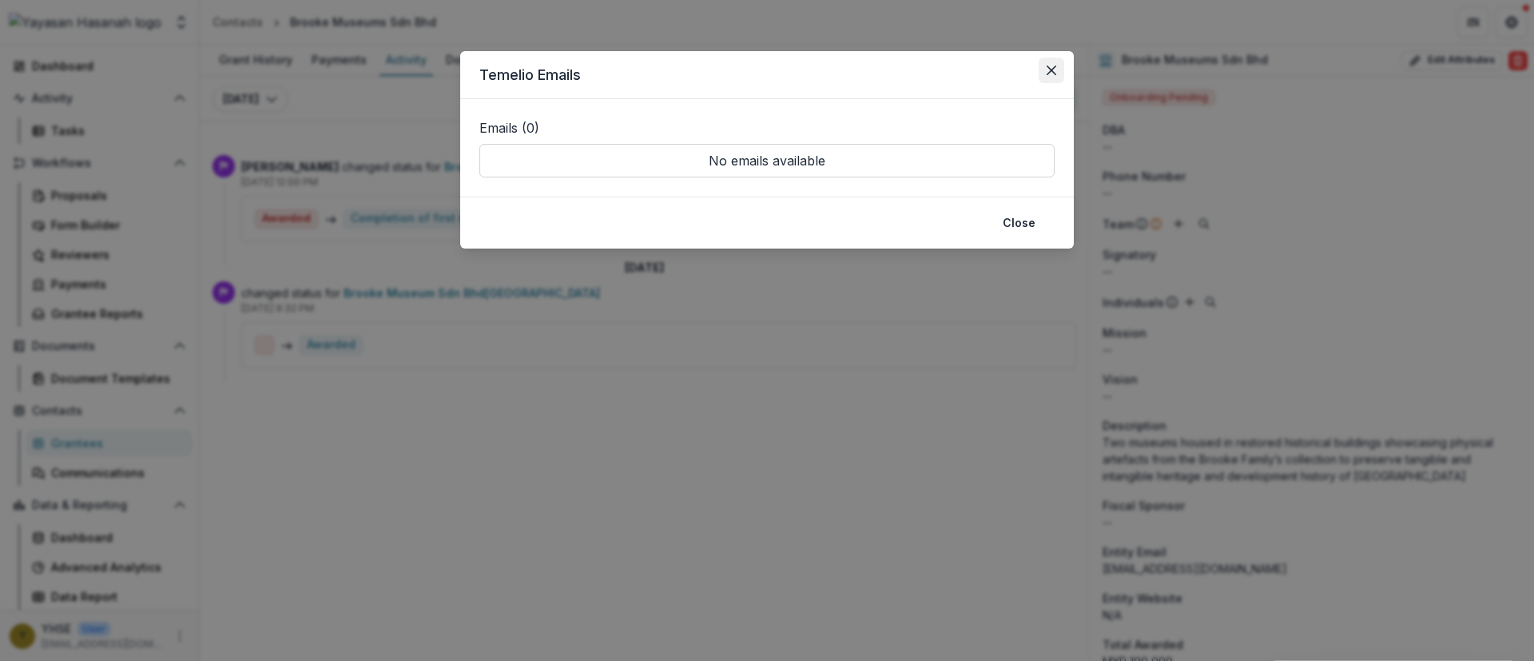
click at [1049, 75] on button "Close" at bounding box center [1052, 71] width 26 height 26
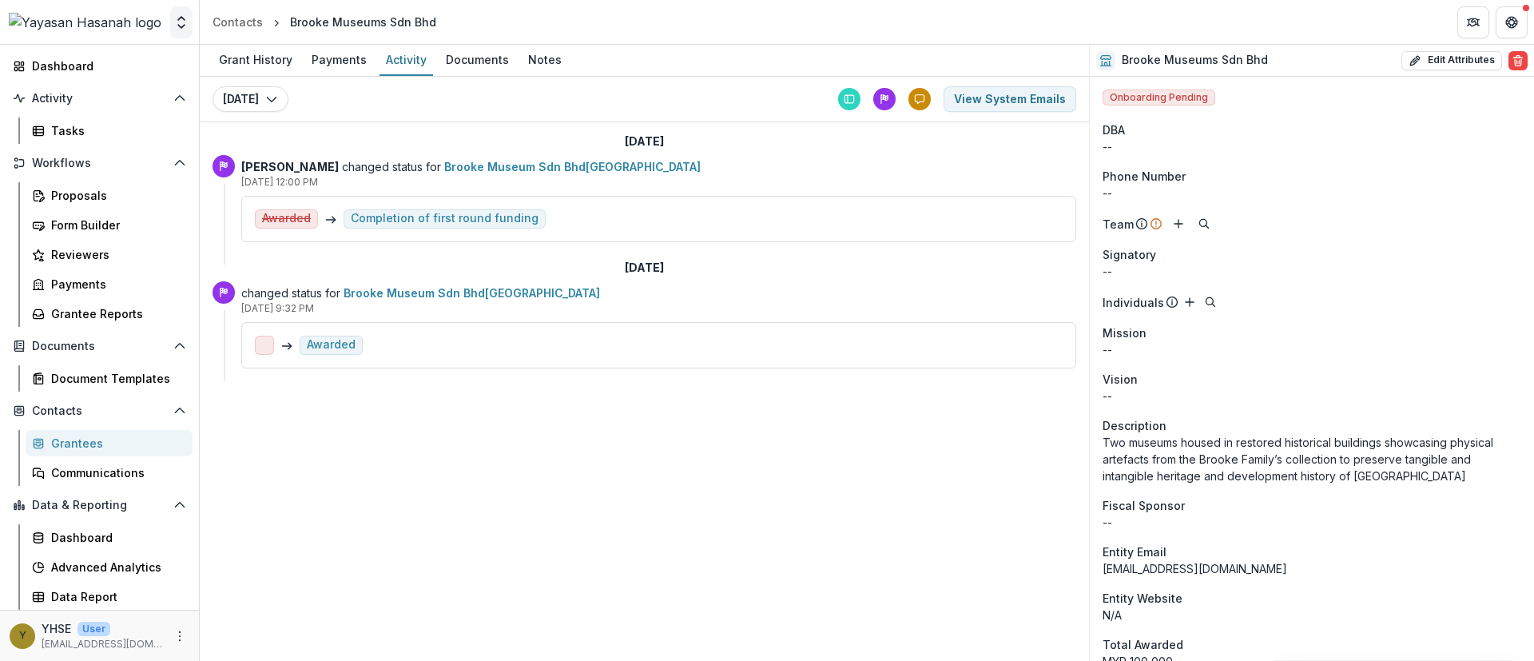
click at [185, 17] on icon "Open entity switcher" at bounding box center [181, 22] width 16 height 16
click at [76, 202] on link "Admin Settings" at bounding box center [100, 207] width 192 height 26
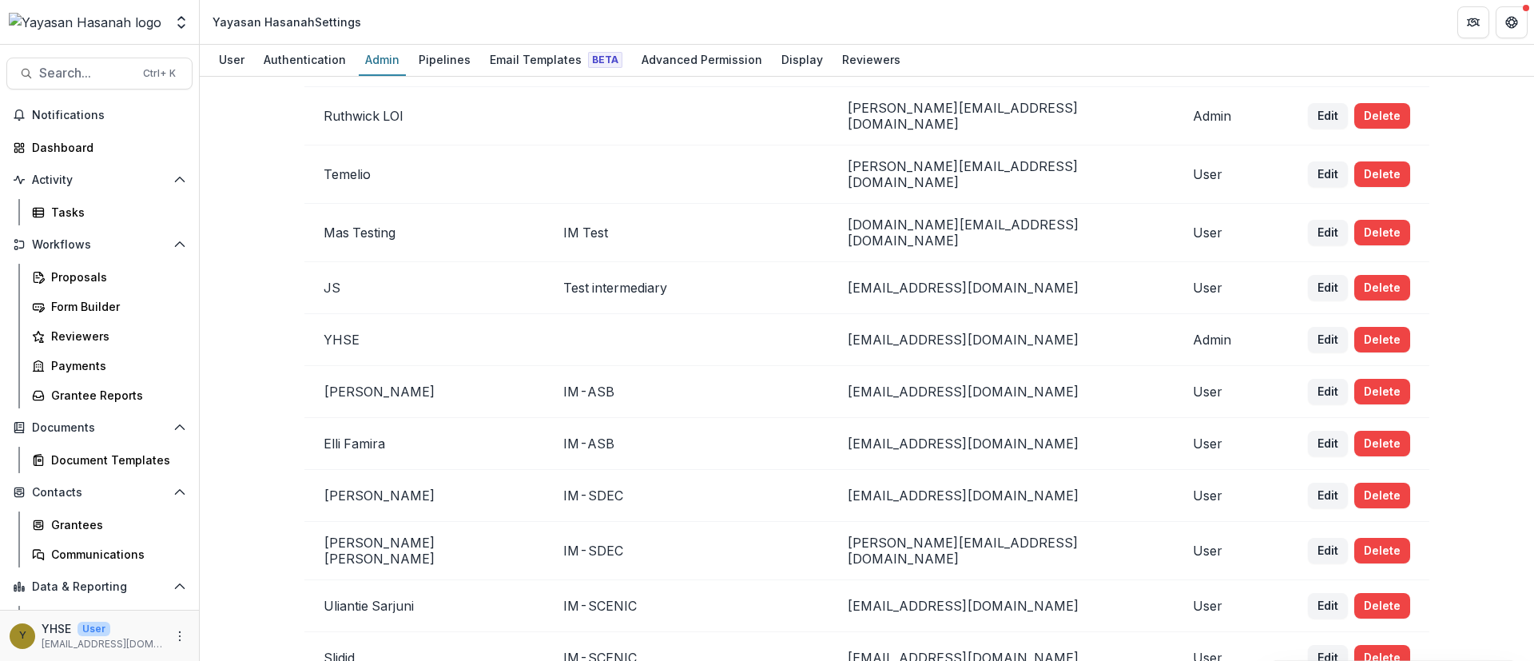
scroll to position [480, 0]
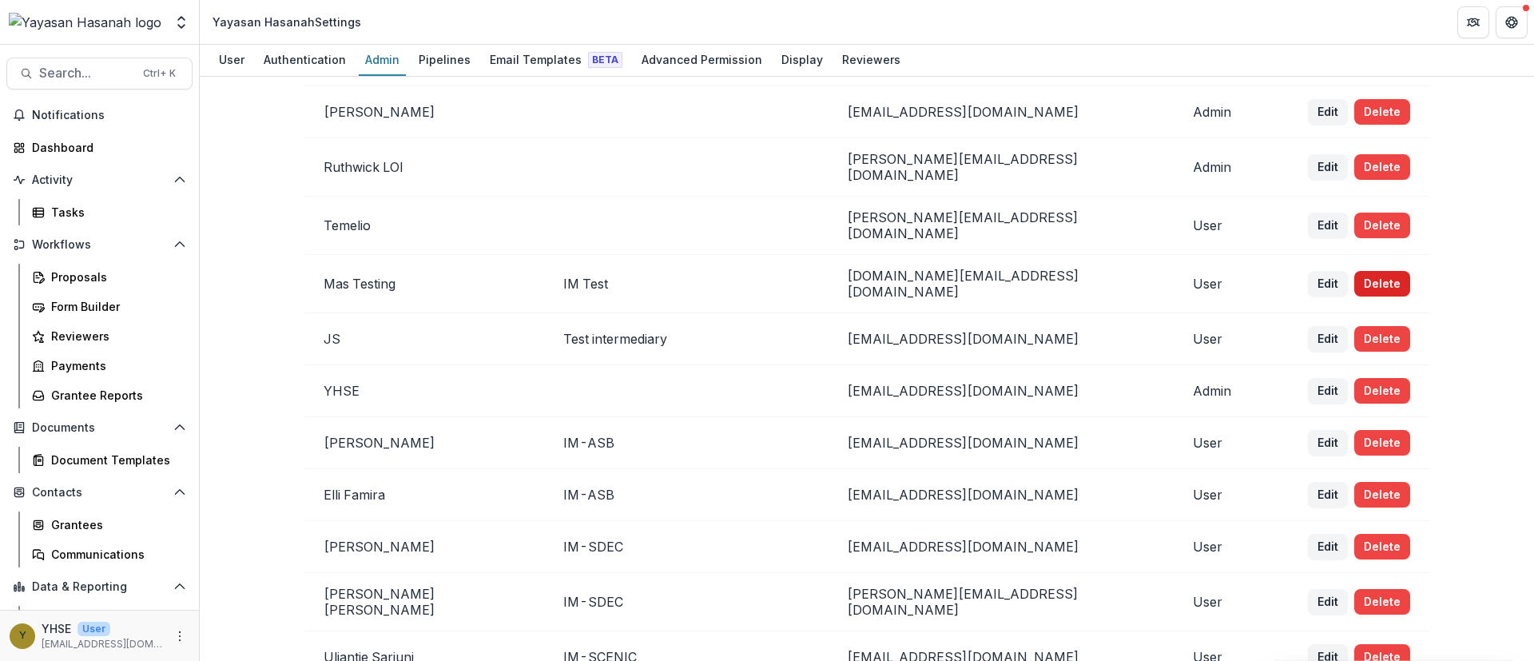
click at [1367, 271] on button "Delete" at bounding box center [1383, 284] width 56 height 26
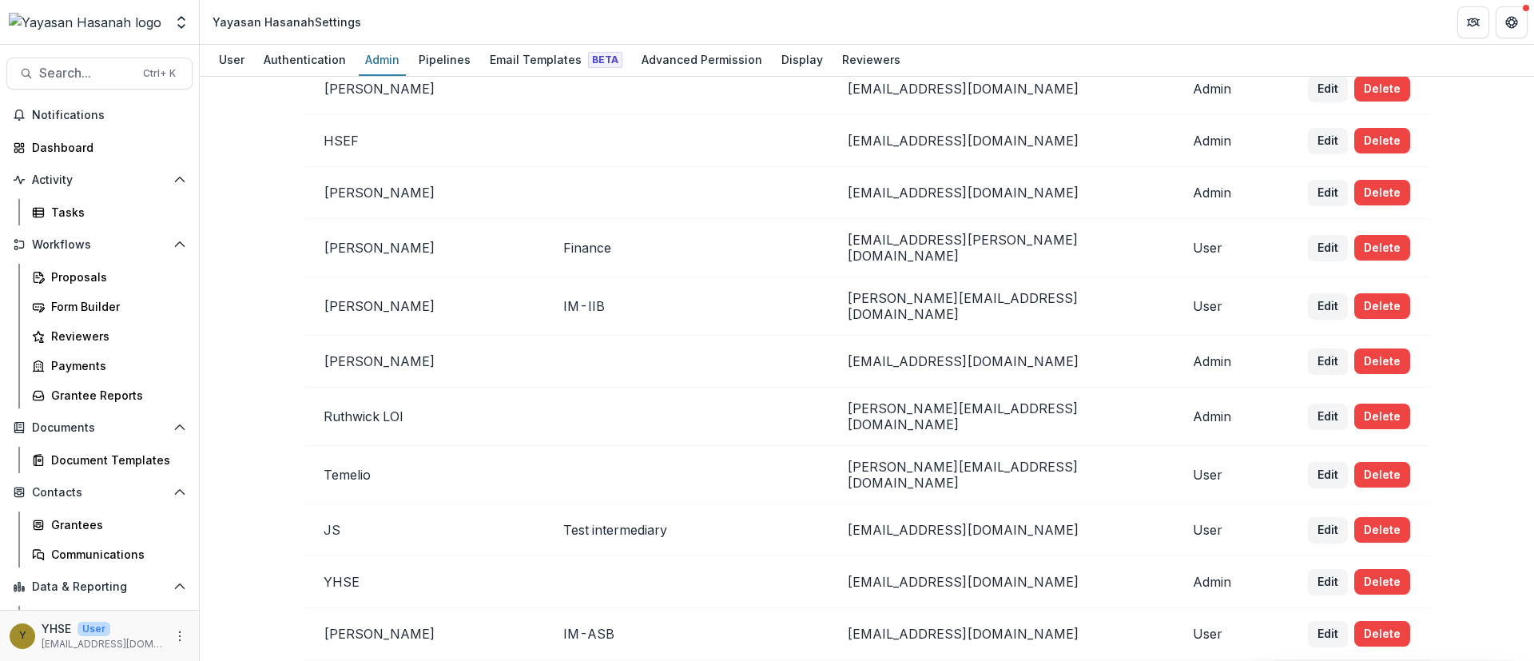
scroll to position [0, 0]
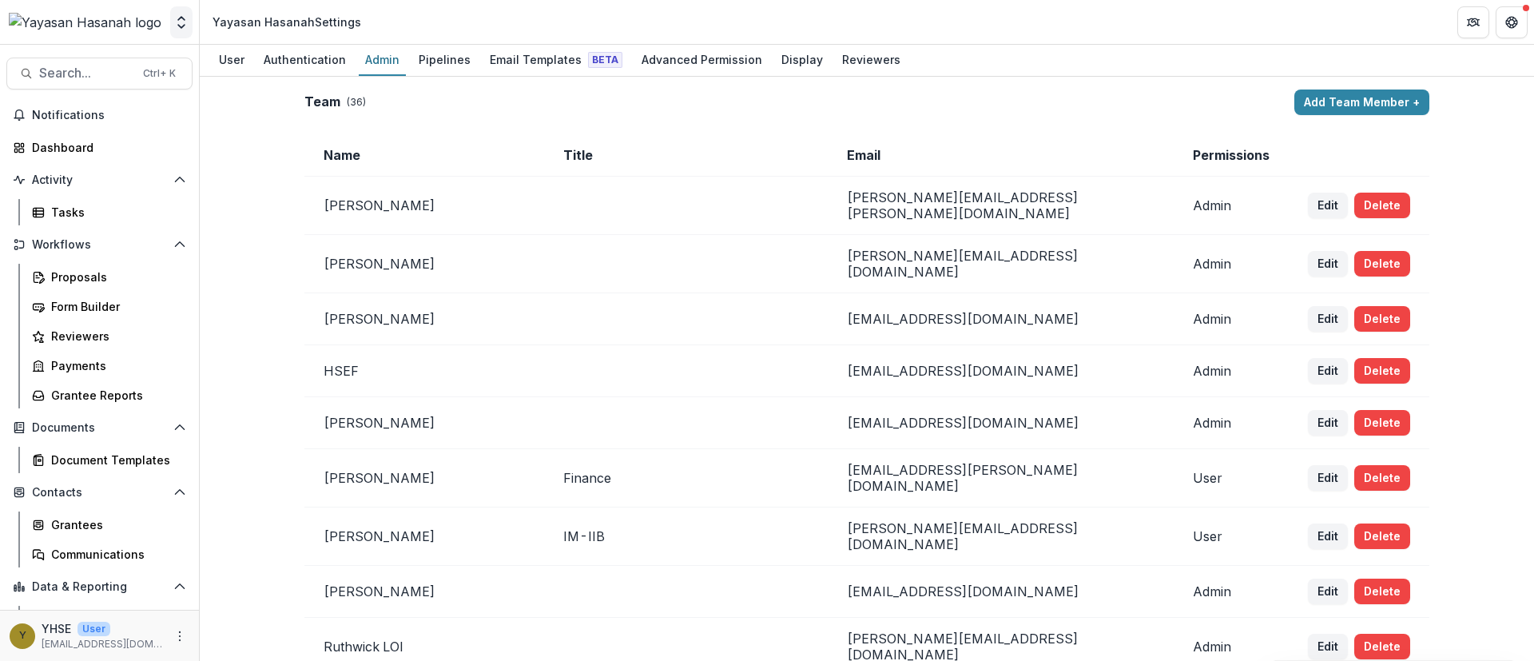
click at [177, 18] on icon "Open entity switcher" at bounding box center [181, 22] width 16 height 16
click at [58, 209] on link "Admin Settings" at bounding box center [100, 207] width 192 height 26
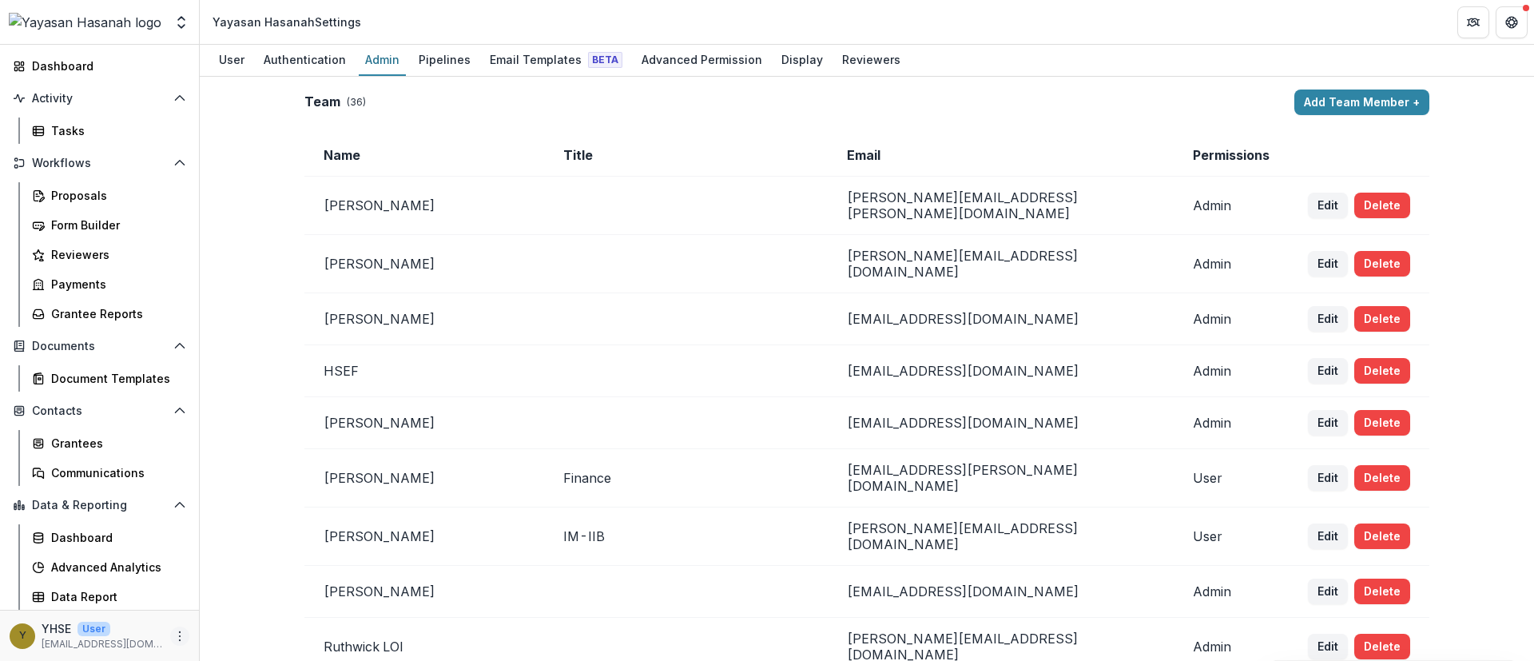
click at [180, 632] on circle "More" at bounding box center [180, 631] width 1 height 1
click at [254, 624] on button "Logout" at bounding box center [280, 628] width 171 height 26
